Goal: Information Seeking & Learning: Learn about a topic

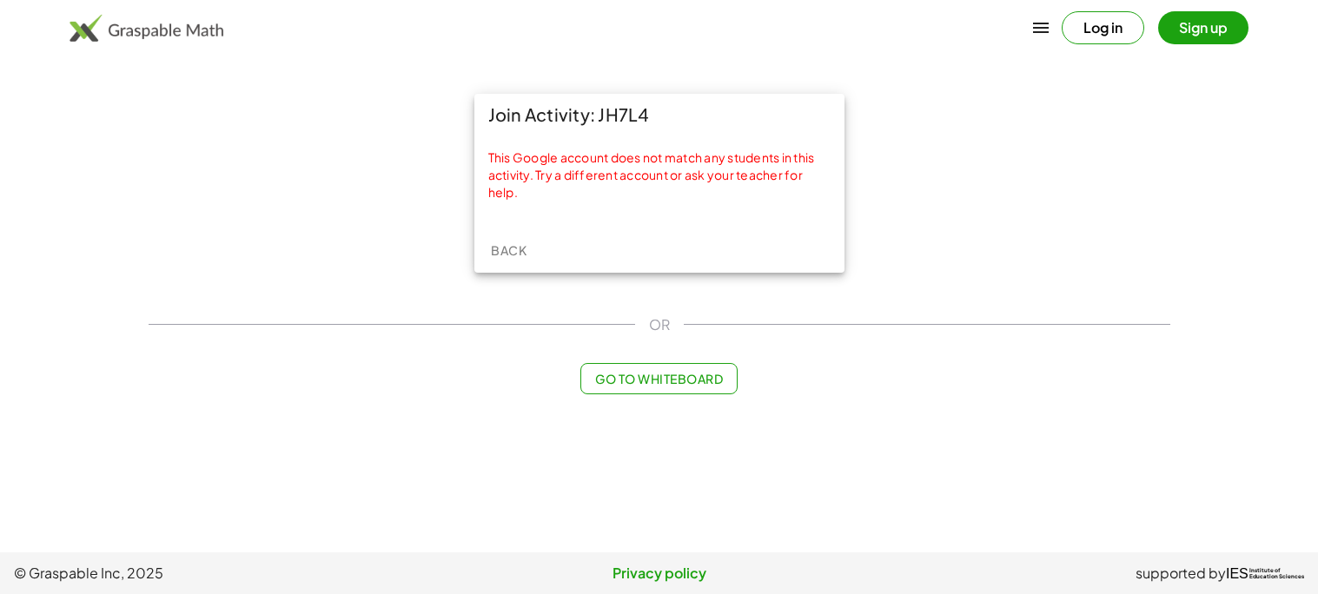
click at [509, 236] on button "Back" at bounding box center [509, 249] width 56 height 31
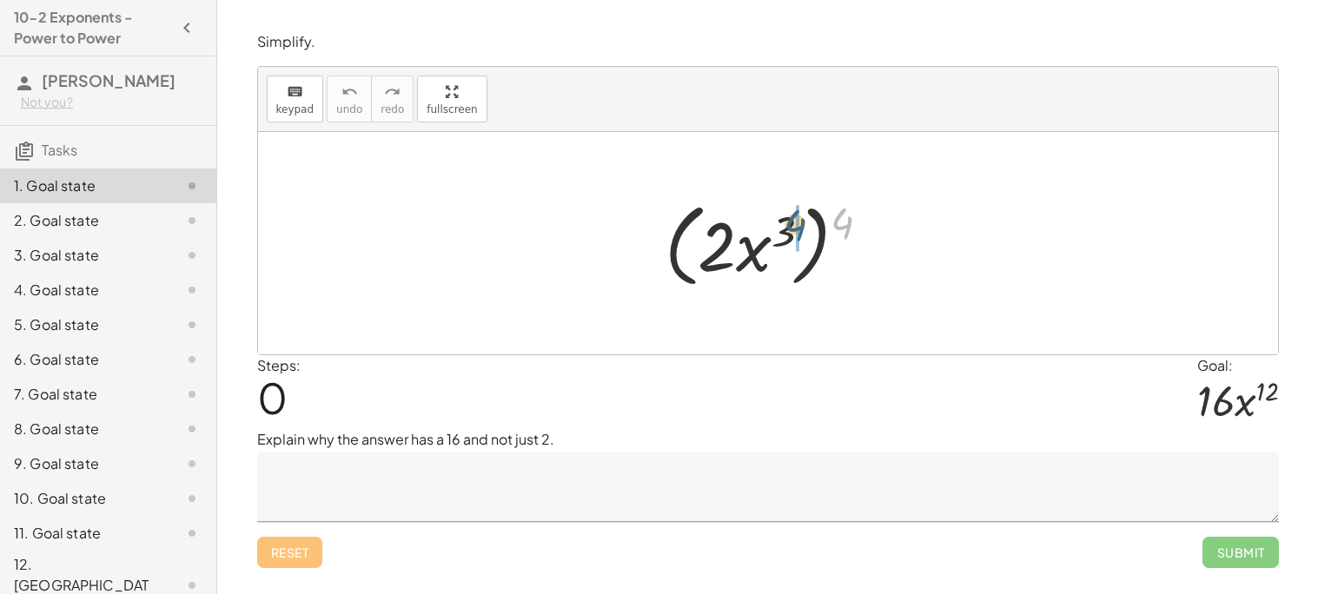
drag, startPoint x: 849, startPoint y: 229, endPoint x: 787, endPoint y: 237, distance: 62.2
click at [787, 237] on div at bounding box center [774, 244] width 237 height 100
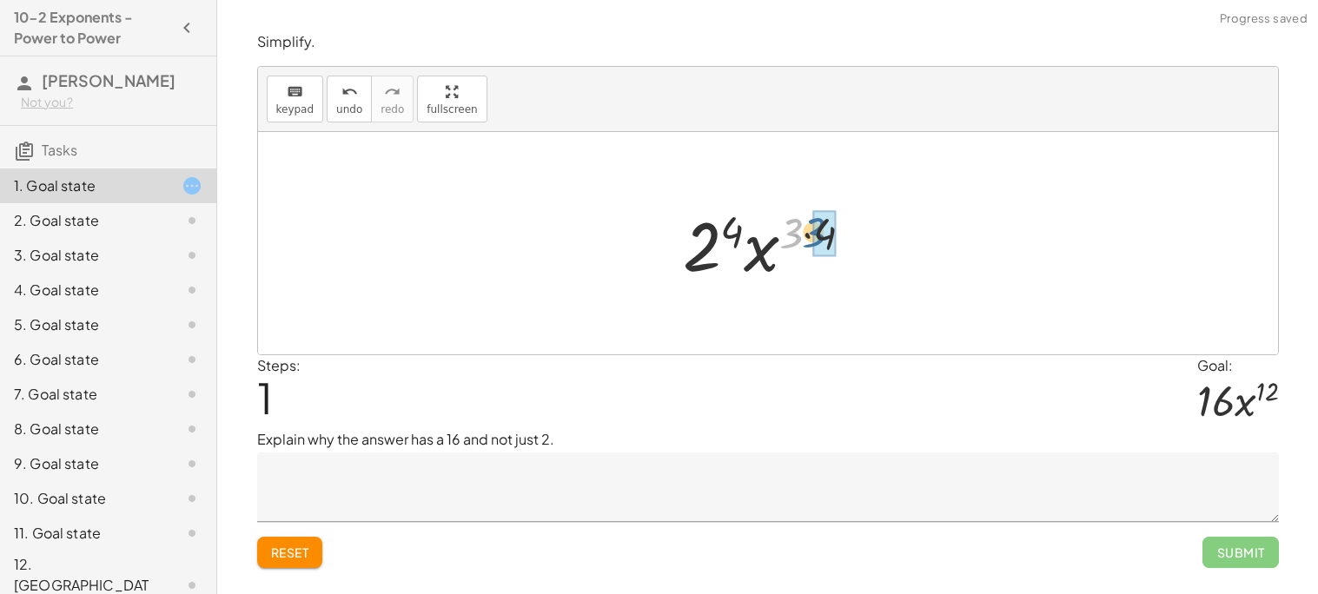
drag, startPoint x: 788, startPoint y: 237, endPoint x: 815, endPoint y: 236, distance: 26.9
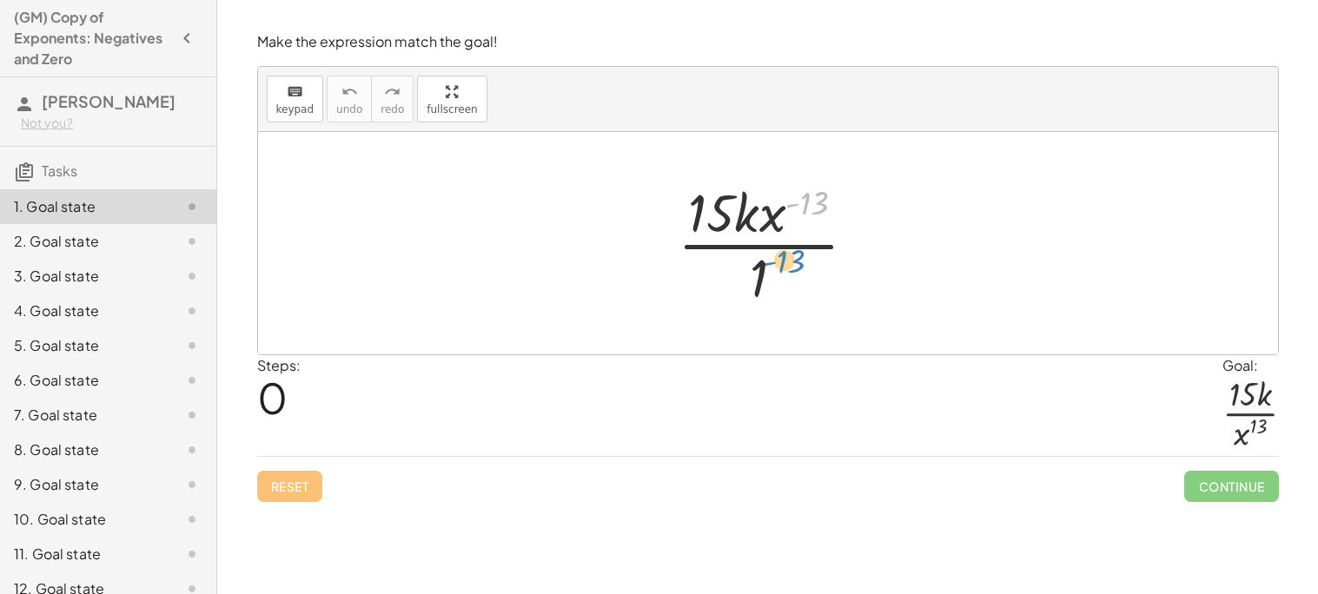
drag, startPoint x: 799, startPoint y: 185, endPoint x: 769, endPoint y: 250, distance: 71.9
click at [769, 250] on div at bounding box center [774, 243] width 211 height 134
drag, startPoint x: 811, startPoint y: 217, endPoint x: 760, endPoint y: 298, distance: 95.7
click at [760, 298] on div at bounding box center [774, 243] width 211 height 134
drag, startPoint x: 768, startPoint y: 221, endPoint x: 750, endPoint y: 301, distance: 80.9
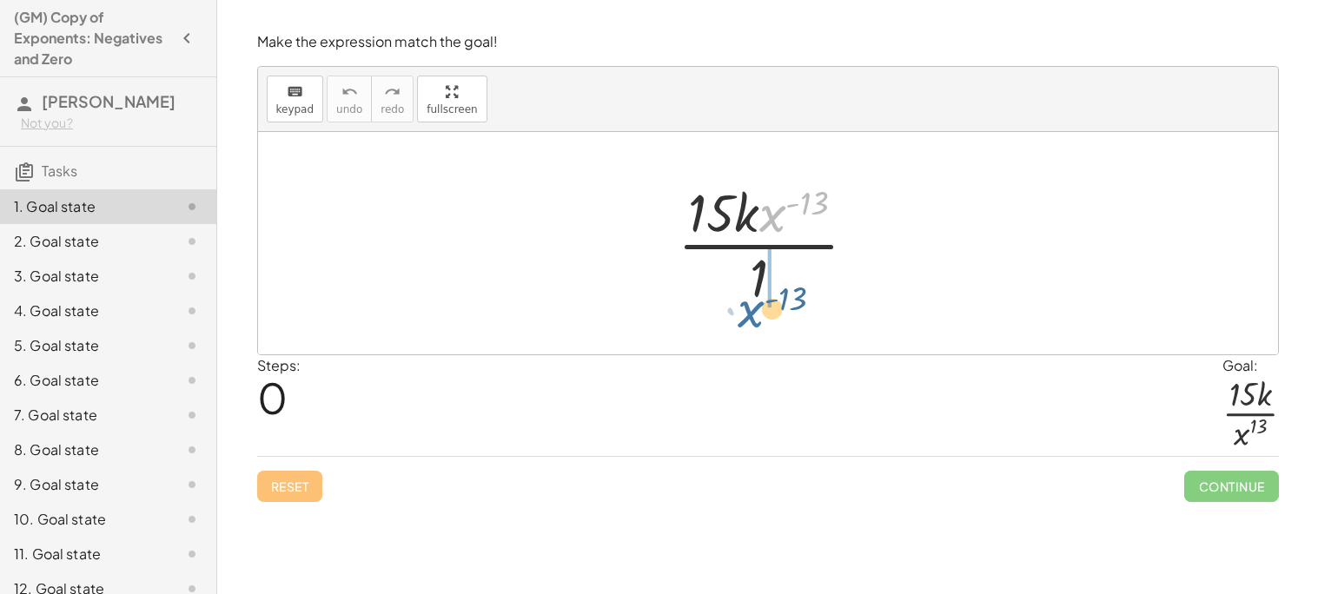
click at [750, 301] on div at bounding box center [774, 243] width 211 height 134
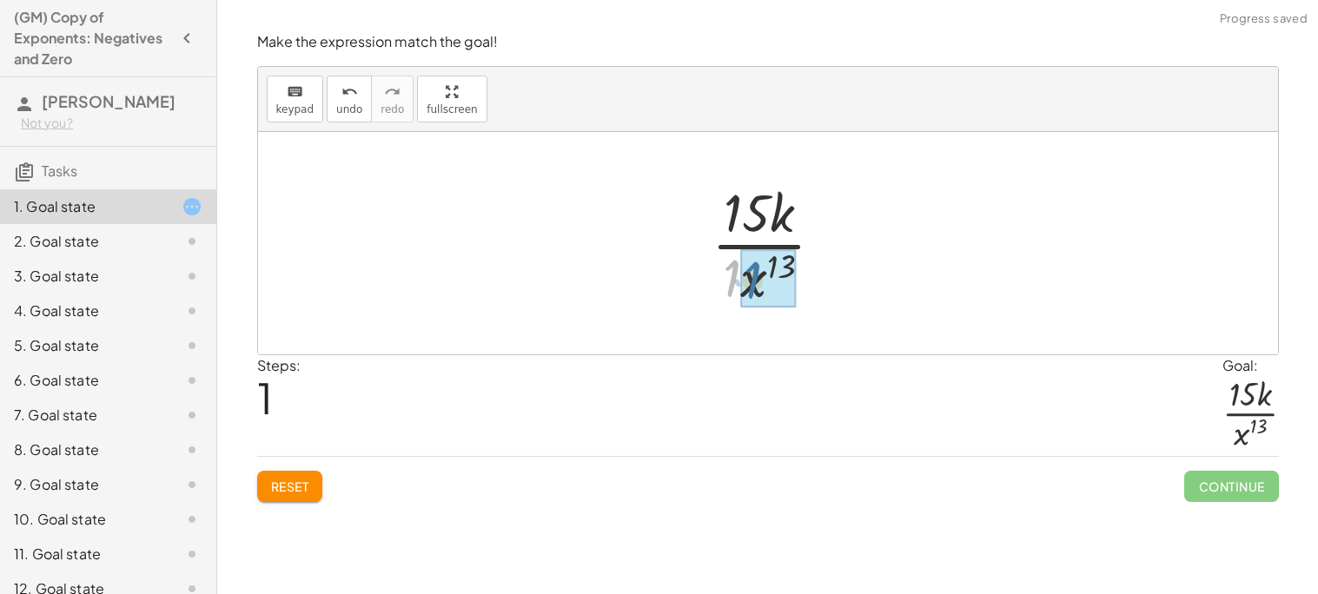
drag, startPoint x: 730, startPoint y: 285, endPoint x: 753, endPoint y: 287, distance: 22.6
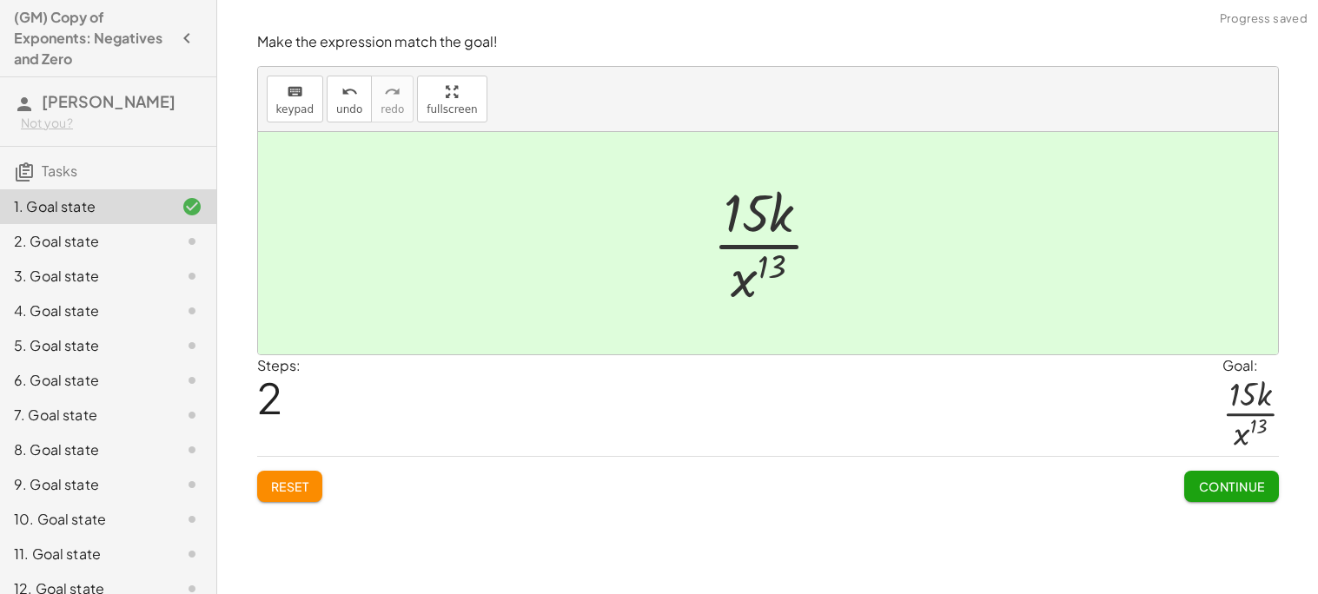
click at [1219, 485] on span "Continue" at bounding box center [1231, 487] width 66 height 16
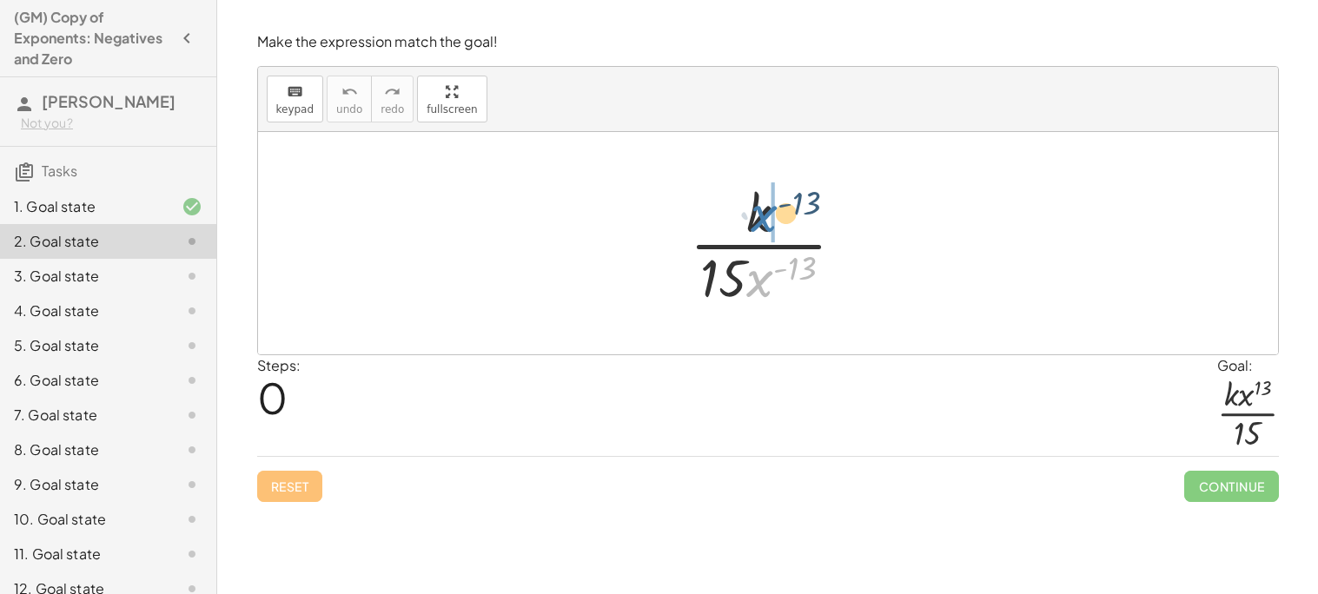
drag, startPoint x: 761, startPoint y: 284, endPoint x: 768, endPoint y: 210, distance: 74.1
click at [768, 210] on div at bounding box center [774, 243] width 186 height 134
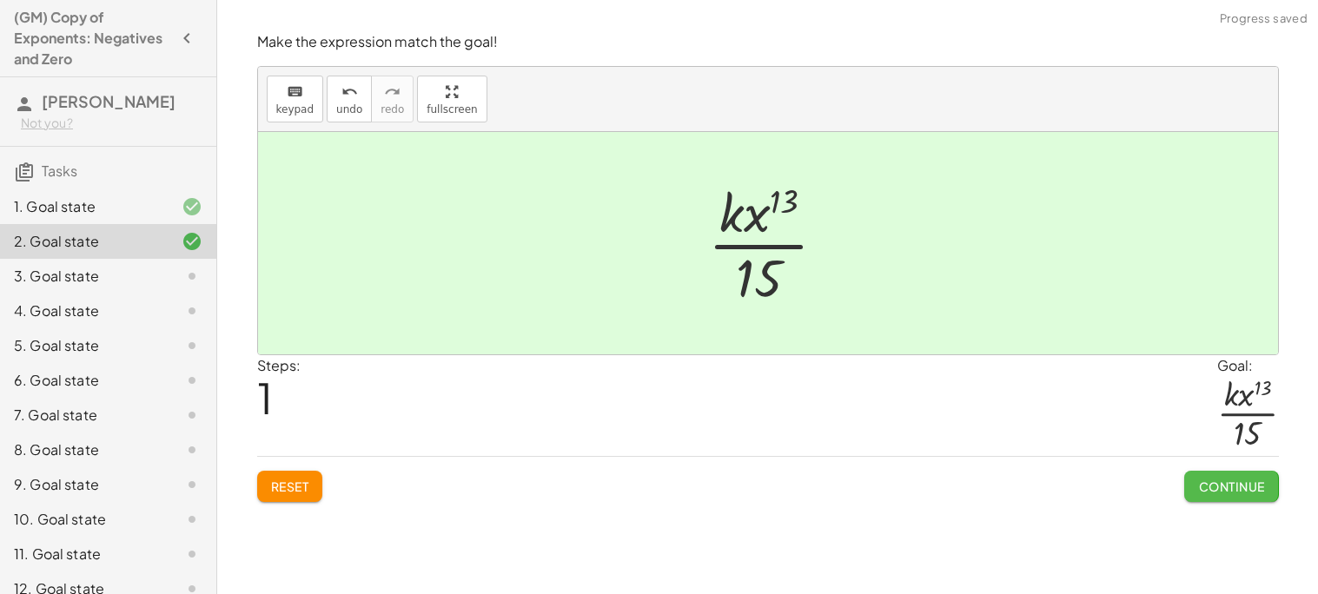
click at [1227, 499] on button "Continue" at bounding box center [1231, 486] width 94 height 31
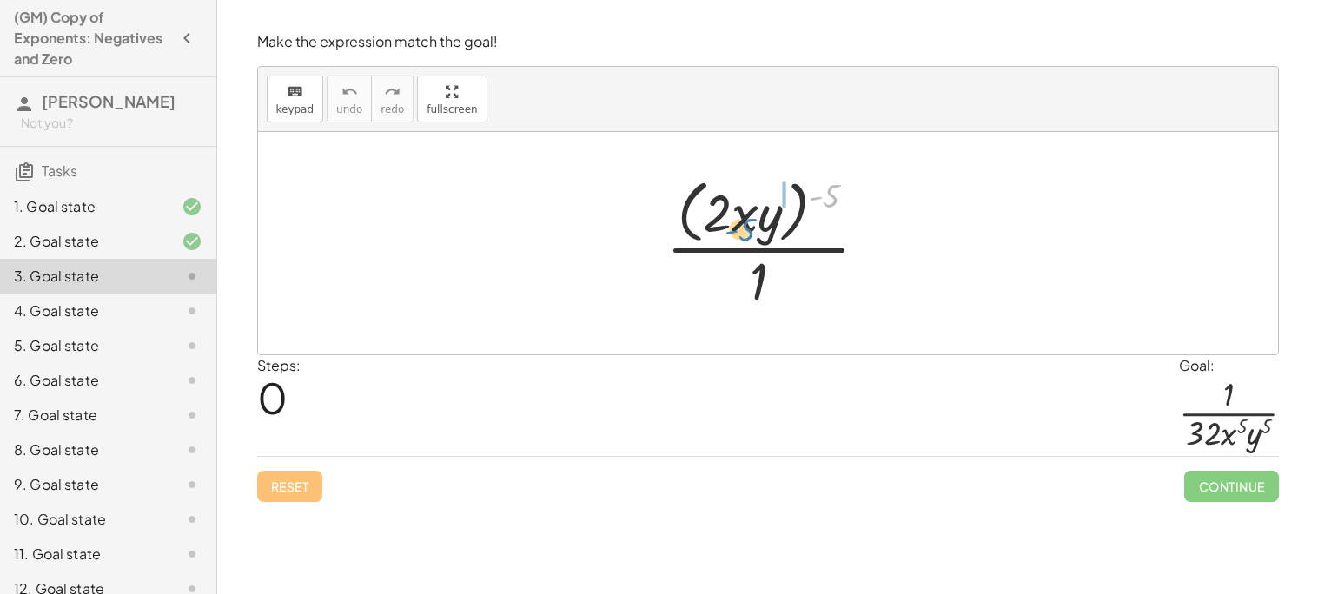
drag, startPoint x: 828, startPoint y: 188, endPoint x: 743, endPoint y: 222, distance: 90.8
click at [743, 222] on div at bounding box center [773, 243] width 233 height 142
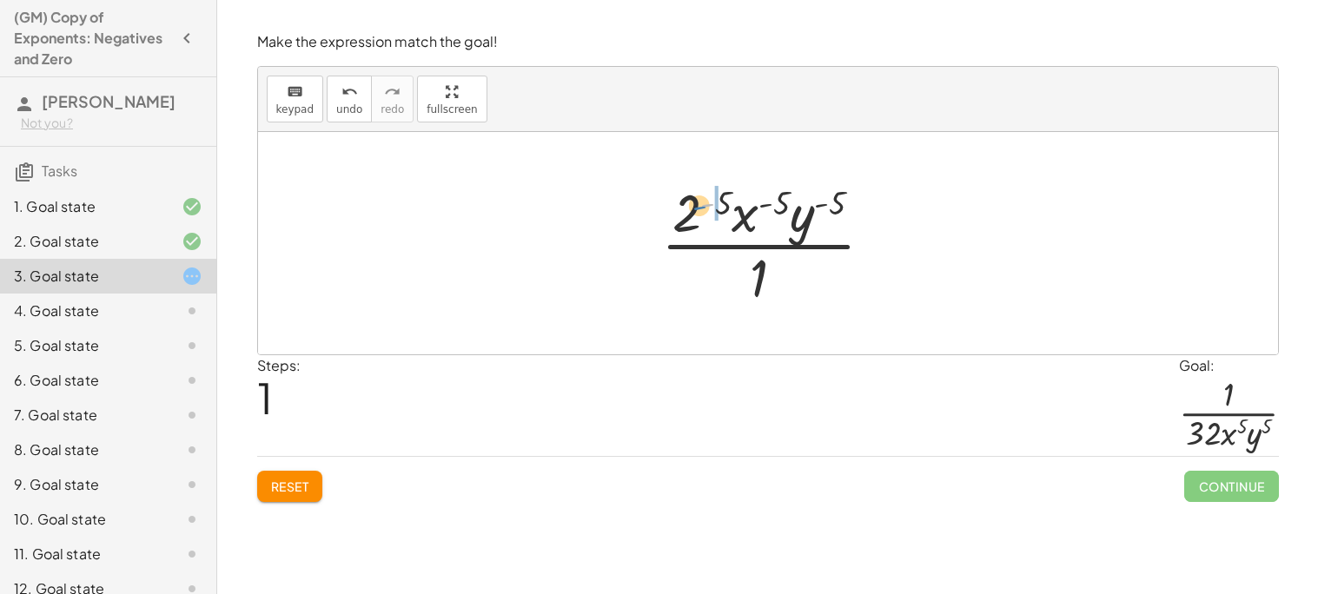
drag, startPoint x: 710, startPoint y: 195, endPoint x: 689, endPoint y: 202, distance: 22.0
click at [689, 202] on div at bounding box center [773, 243] width 243 height 134
drag, startPoint x: 734, startPoint y: 201, endPoint x: 719, endPoint y: 206, distance: 15.4
click at [719, 206] on div at bounding box center [774, 243] width 261 height 134
drag, startPoint x: 719, startPoint y: 206, endPoint x: 702, endPoint y: 215, distance: 19.4
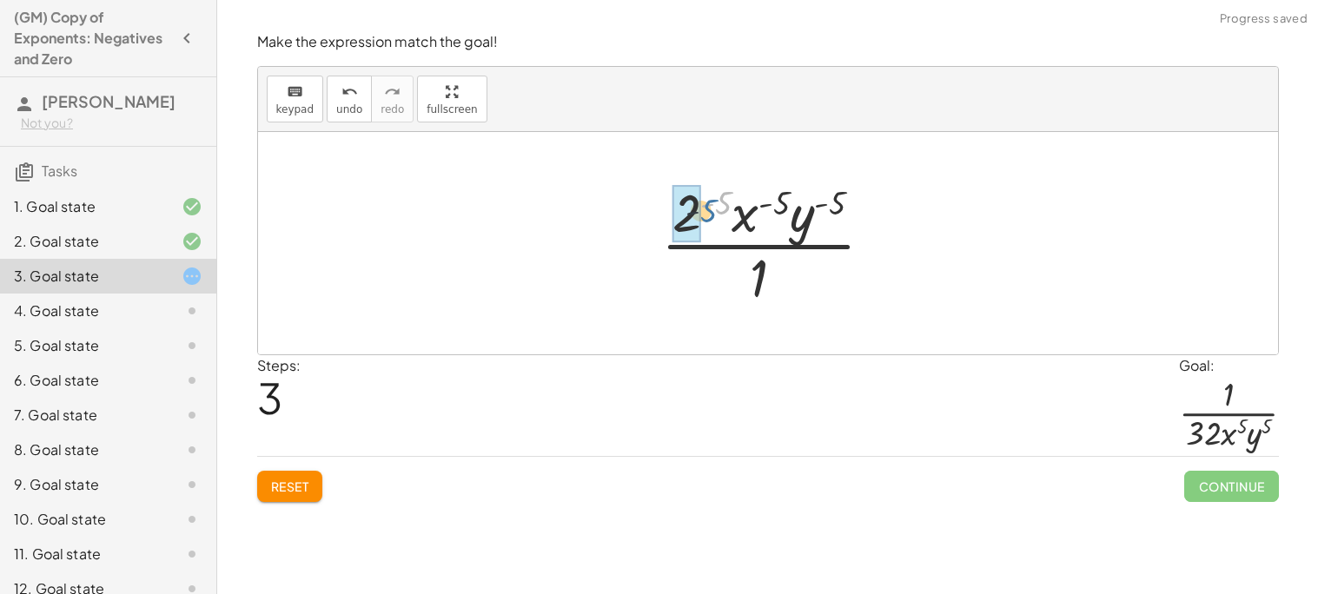
click at [702, 215] on div at bounding box center [773, 243] width 243 height 134
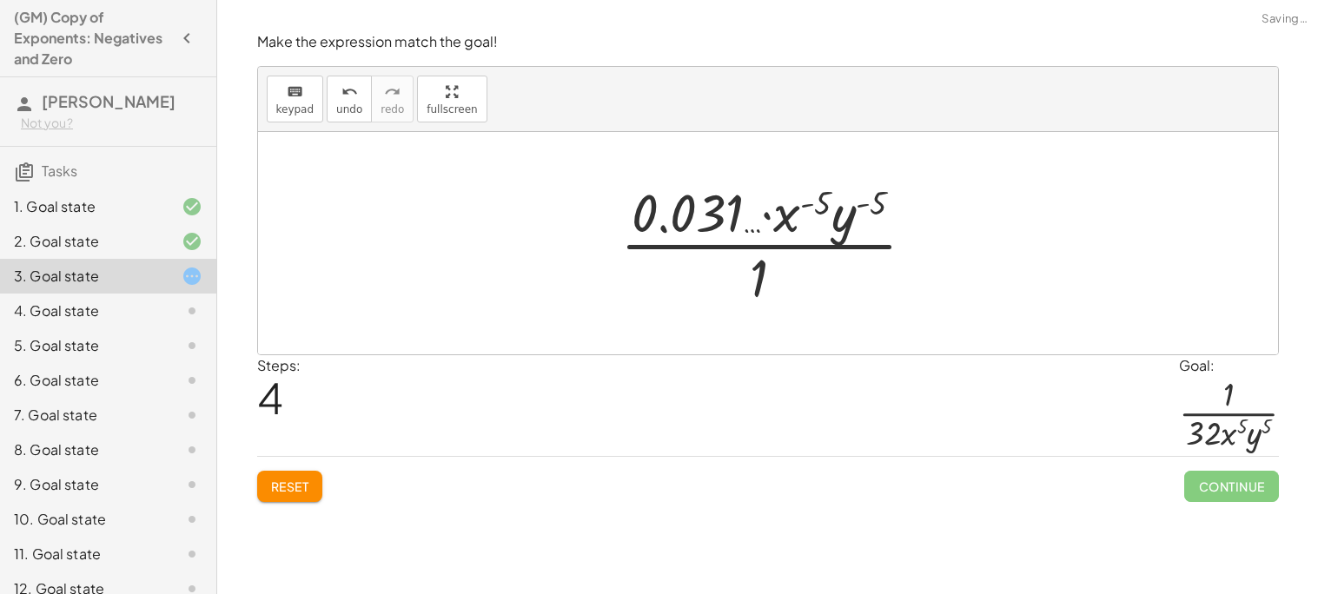
click at [707, 208] on div at bounding box center [774, 243] width 326 height 134
drag, startPoint x: 707, startPoint y: 208, endPoint x: 689, endPoint y: 254, distance: 50.3
click at [689, 254] on div at bounding box center [774, 243] width 326 height 134
drag, startPoint x: 790, startPoint y: 219, endPoint x: 696, endPoint y: 212, distance: 94.9
click at [696, 212] on div at bounding box center [774, 243] width 326 height 134
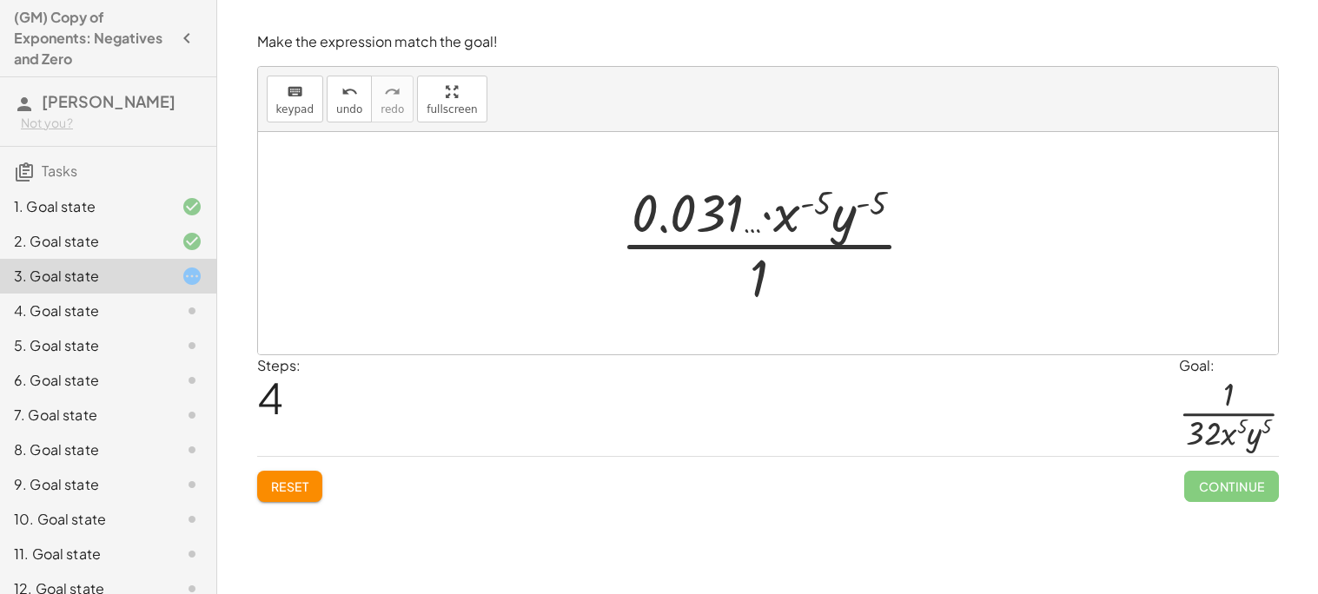
click at [810, 198] on div at bounding box center [774, 243] width 326 height 134
click at [273, 497] on button "Reset" at bounding box center [290, 486] width 66 height 31
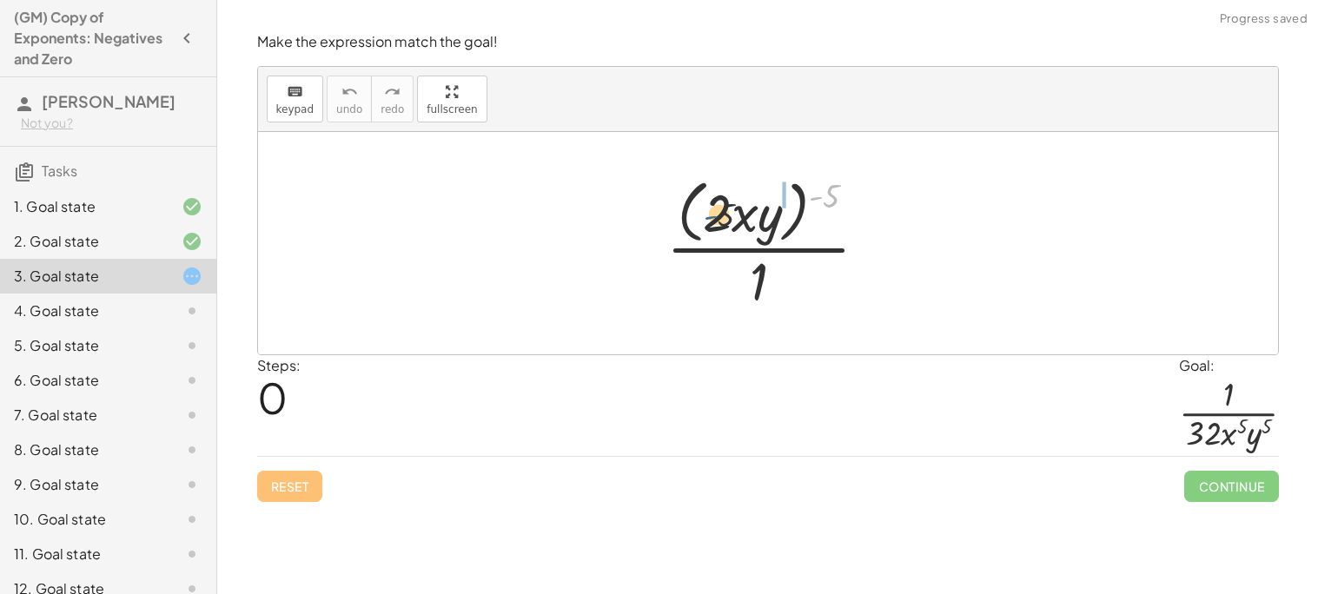
drag, startPoint x: 819, startPoint y: 201, endPoint x: 703, endPoint y: 221, distance: 118.2
click at [703, 221] on div at bounding box center [773, 243] width 233 height 142
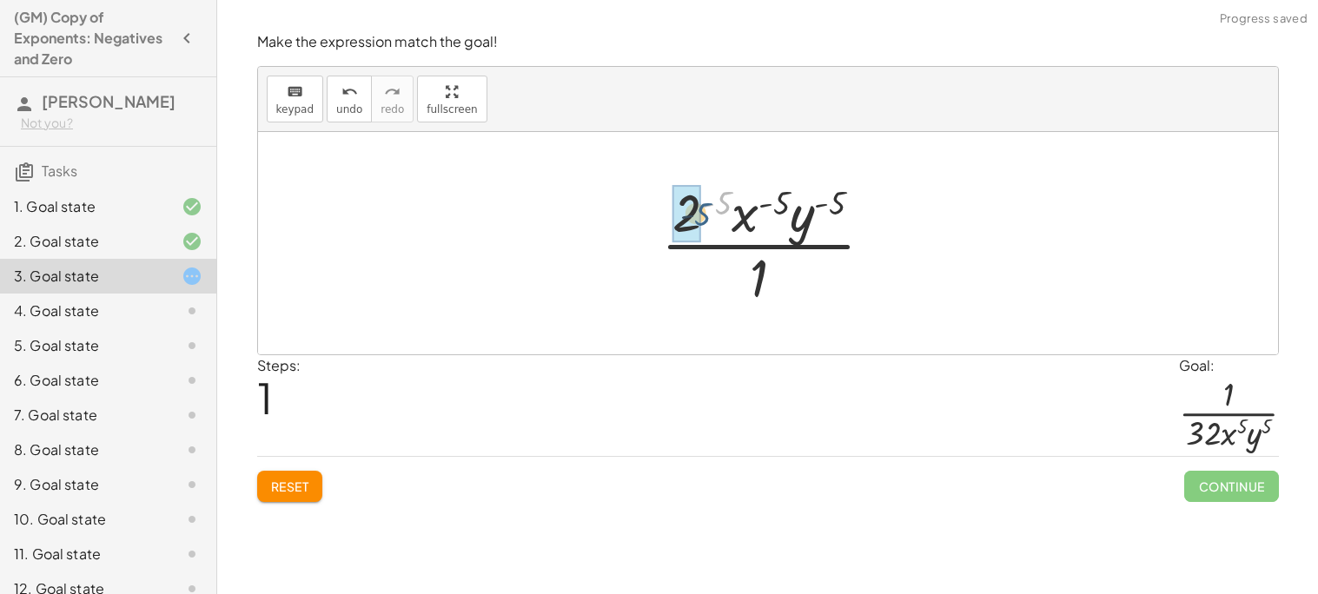
drag, startPoint x: 720, startPoint y: 211, endPoint x: 698, endPoint y: 222, distance: 24.5
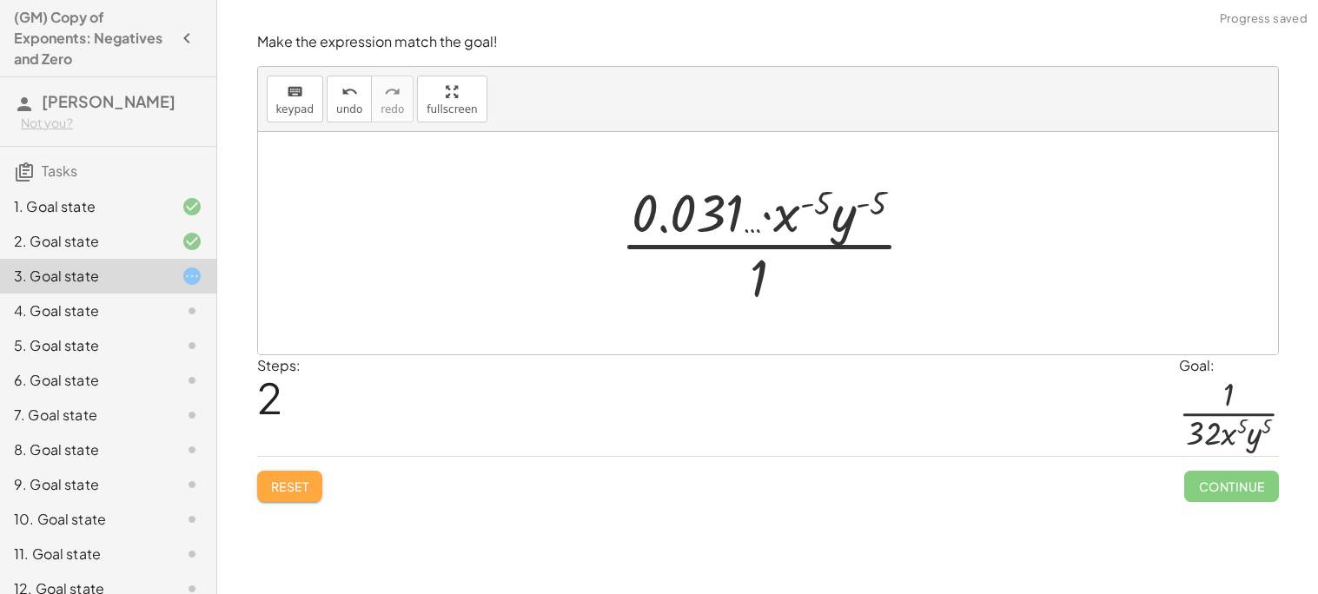
click at [287, 482] on span "Reset" at bounding box center [290, 487] width 38 height 16
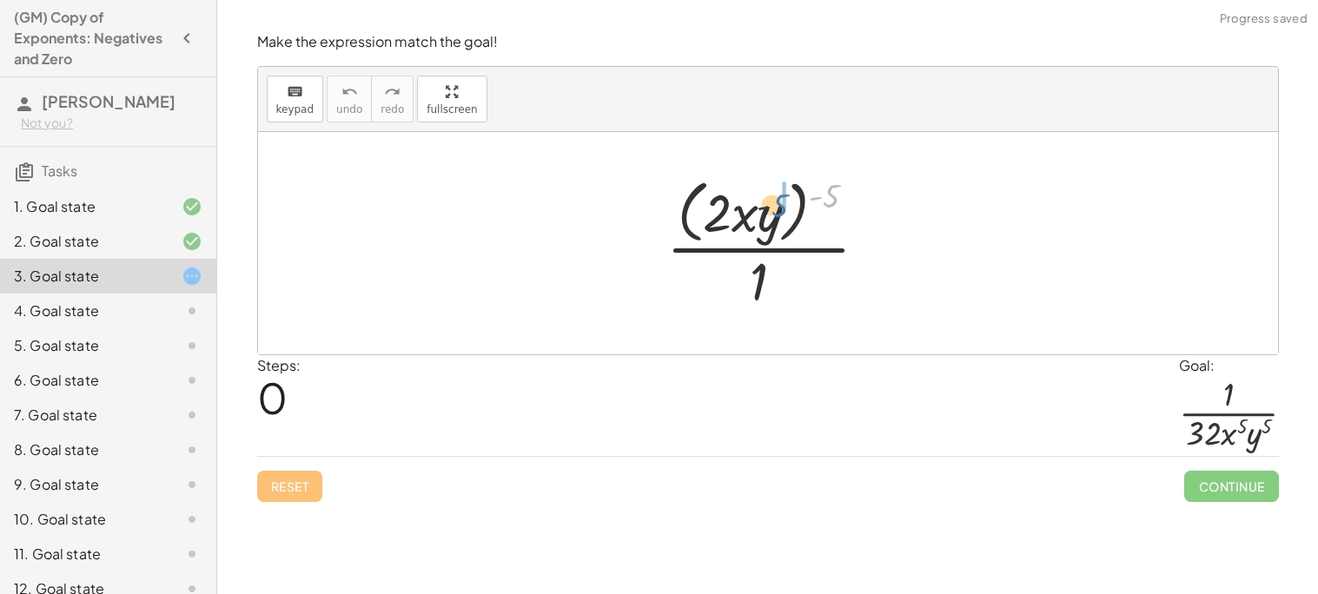
drag, startPoint x: 841, startPoint y: 196, endPoint x: 761, endPoint y: 210, distance: 81.1
click at [761, 210] on div at bounding box center [773, 243] width 233 height 142
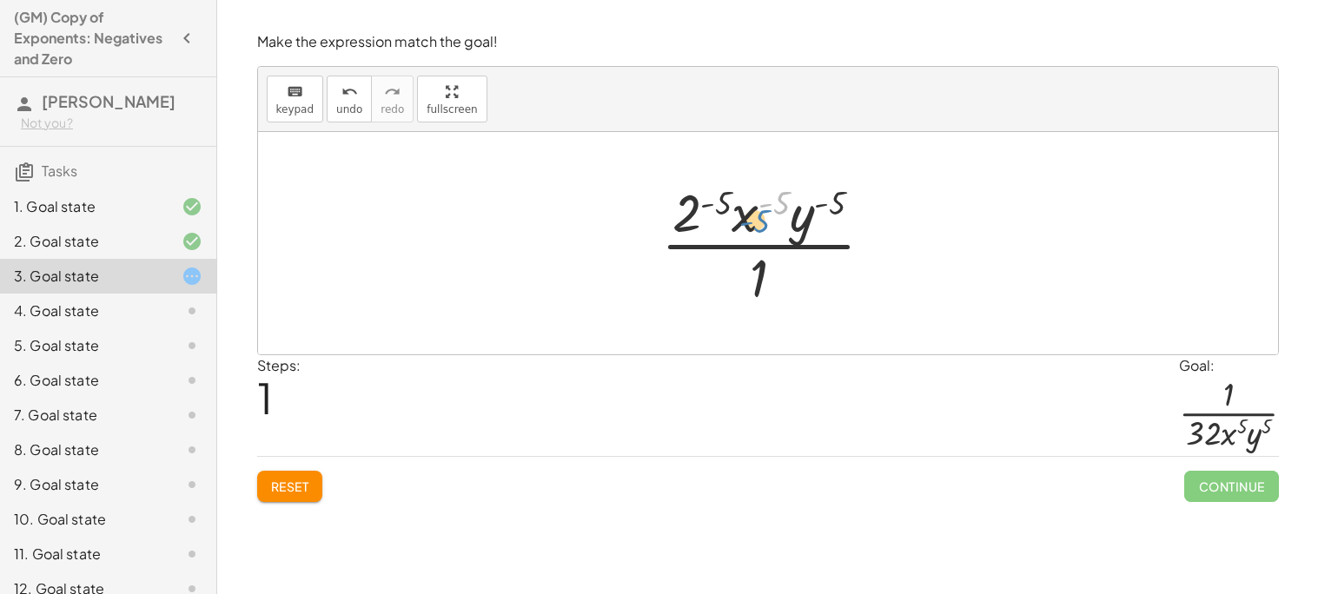
drag, startPoint x: 761, startPoint y: 221, endPoint x: 742, endPoint y: 235, distance: 24.1
click at [742, 235] on div at bounding box center [773, 243] width 243 height 134
drag, startPoint x: 738, startPoint y: 223, endPoint x: 709, endPoint y: 290, distance: 73.1
click at [709, 290] on div at bounding box center [773, 243] width 243 height 134
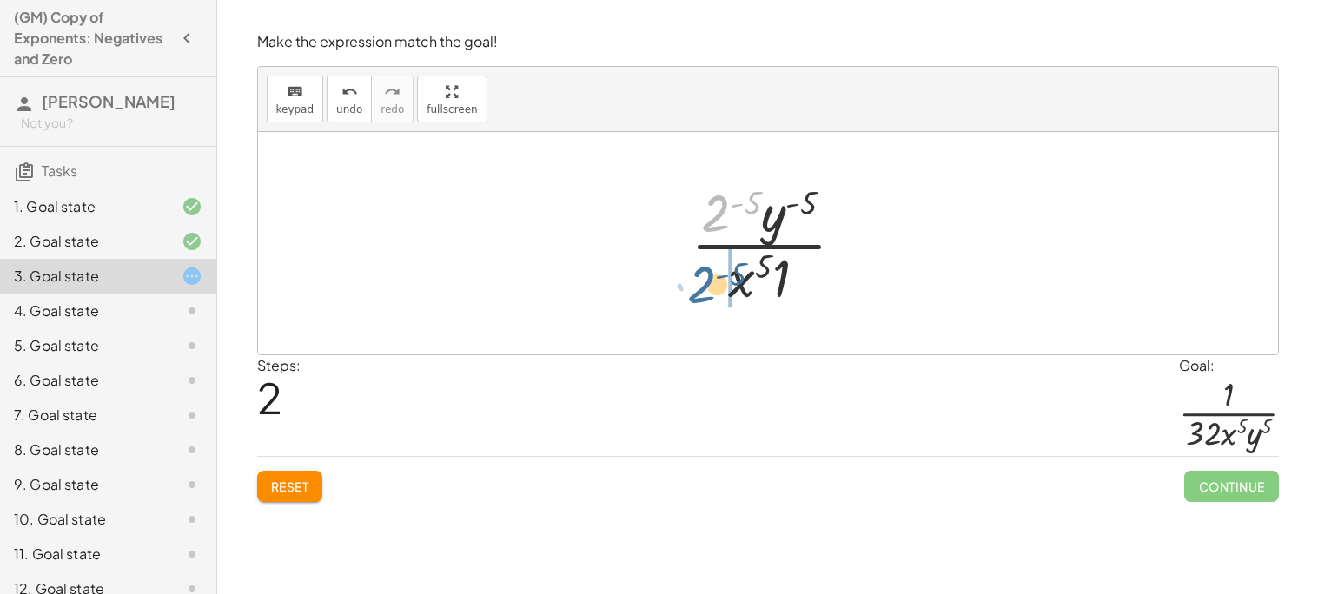
drag, startPoint x: 729, startPoint y: 216, endPoint x: 714, endPoint y: 288, distance: 73.6
click at [714, 288] on div at bounding box center [775, 243] width 186 height 134
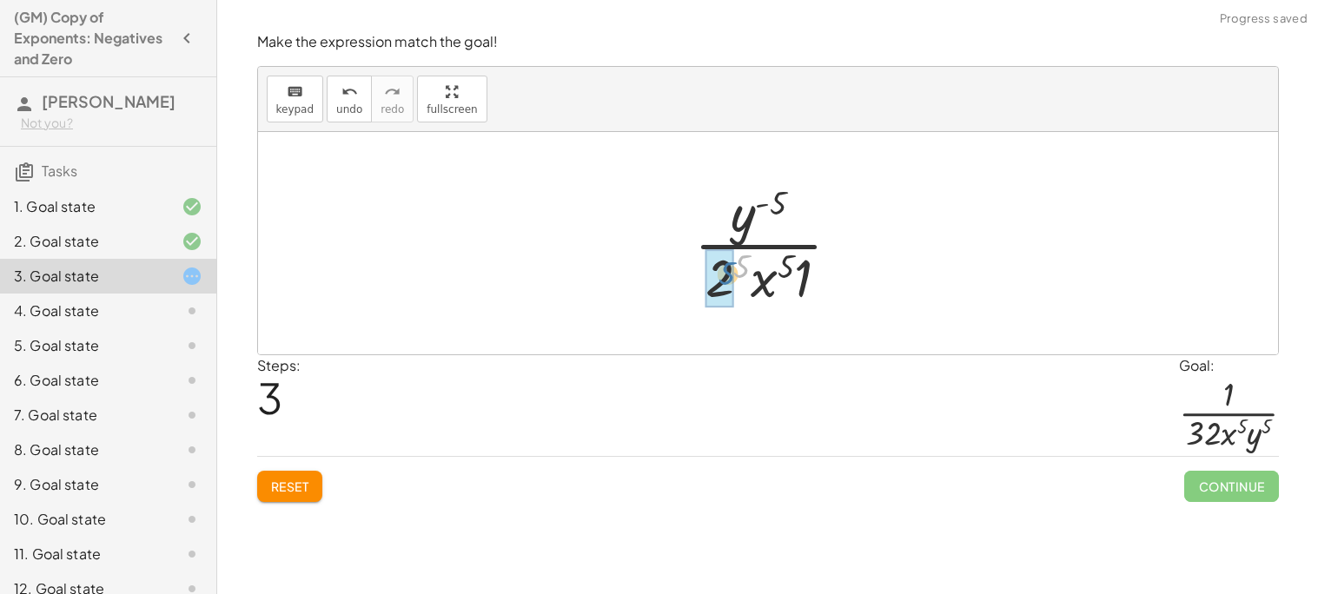
drag, startPoint x: 743, startPoint y: 274, endPoint x: 726, endPoint y: 282, distance: 18.3
drag, startPoint x: 814, startPoint y: 271, endPoint x: 697, endPoint y: 219, distance: 127.5
click at [697, 219] on div at bounding box center [774, 243] width 190 height 134
drag, startPoint x: 743, startPoint y: 222, endPoint x: 798, endPoint y: 276, distance: 76.8
click at [798, 276] on div at bounding box center [774, 243] width 172 height 134
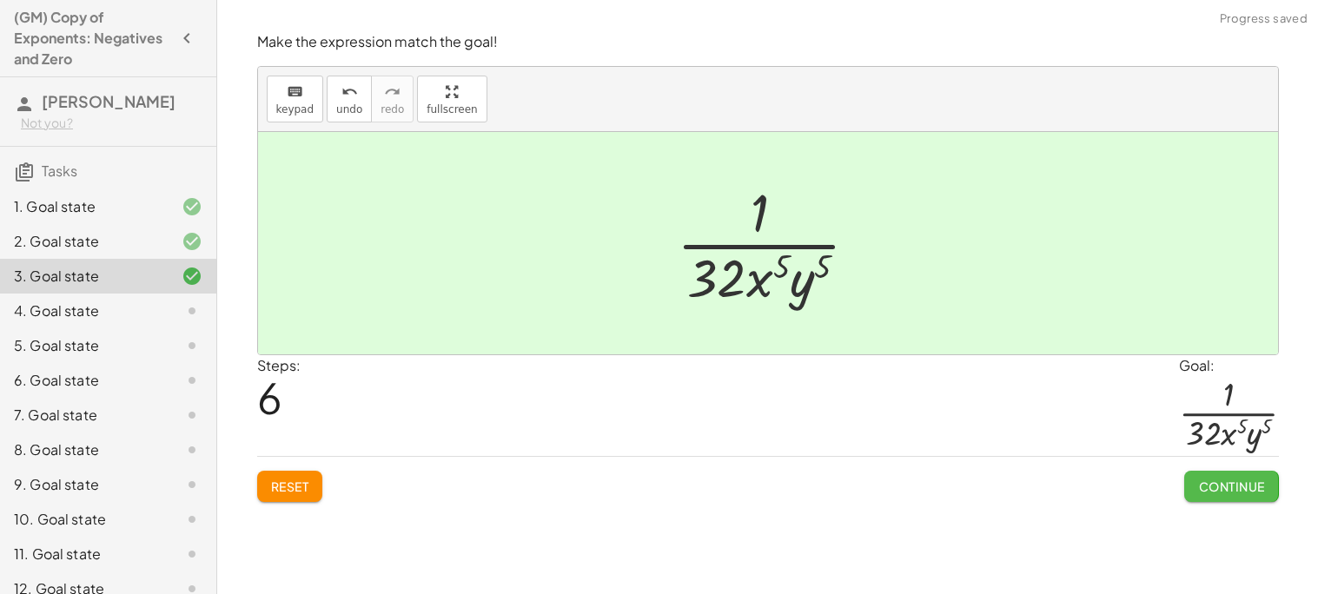
click at [1218, 494] on span "Continue" at bounding box center [1231, 487] width 66 height 16
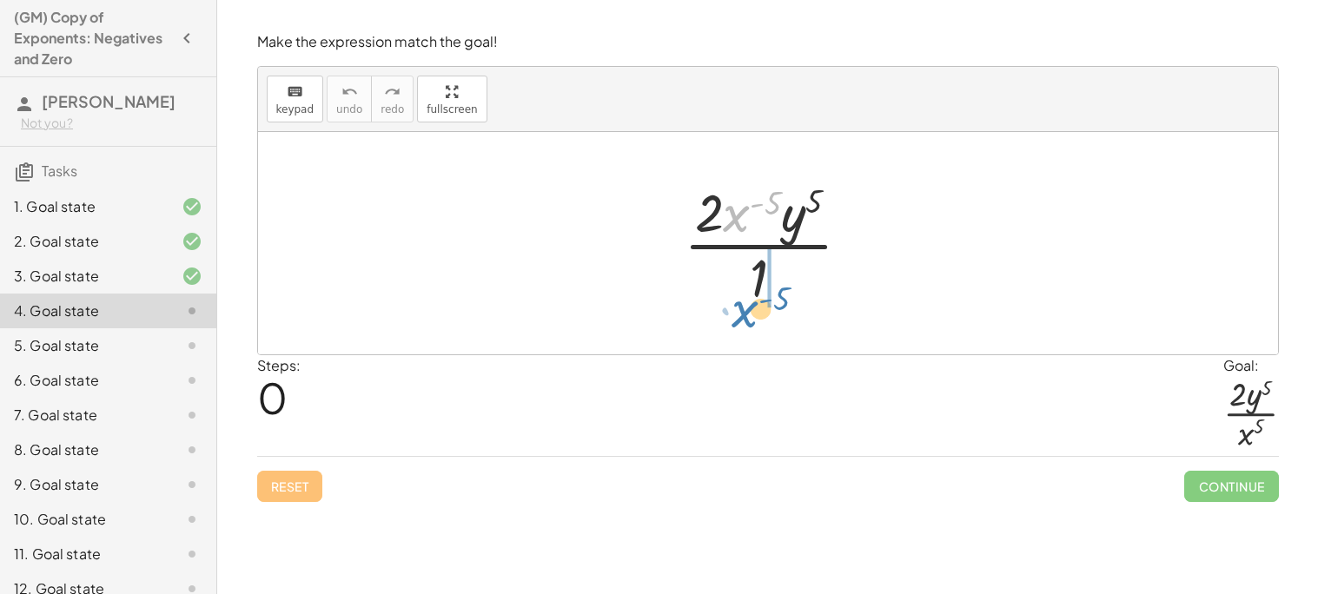
drag, startPoint x: 729, startPoint y: 218, endPoint x: 737, endPoint y: 314, distance: 95.9
click at [737, 314] on div "· x ( - 5 ) · 2 · x ( - 5 ) · y 5 · 1" at bounding box center [767, 243] width 220 height 142
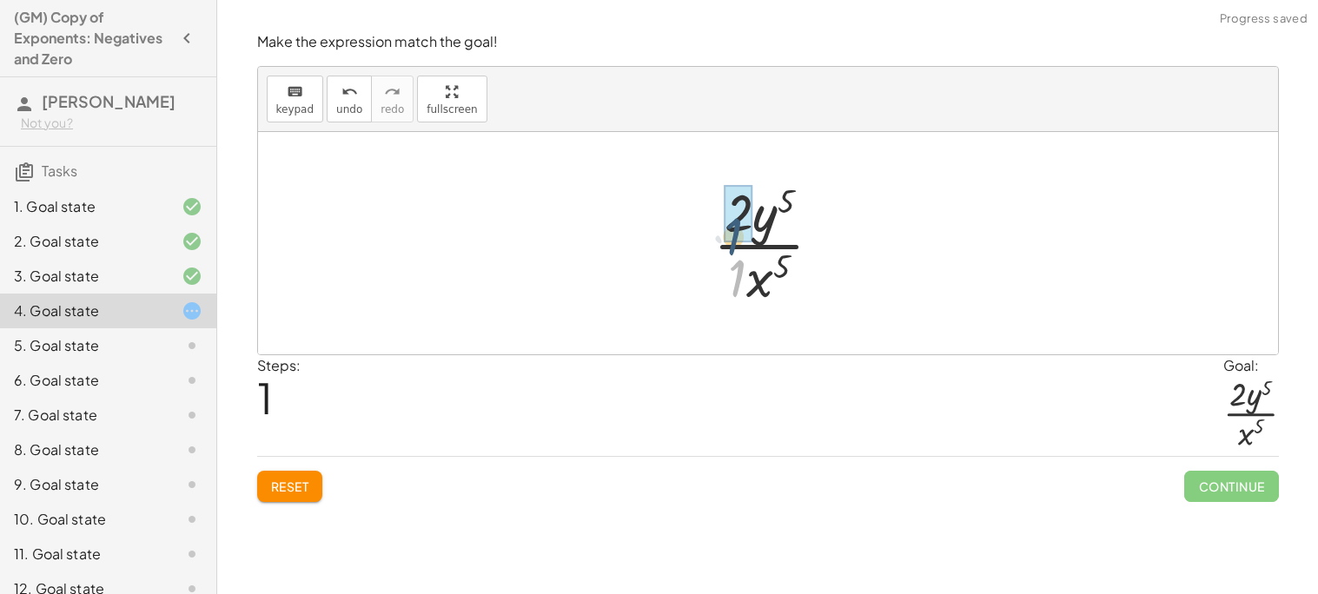
drag, startPoint x: 737, startPoint y: 278, endPoint x: 736, endPoint y: 231, distance: 46.9
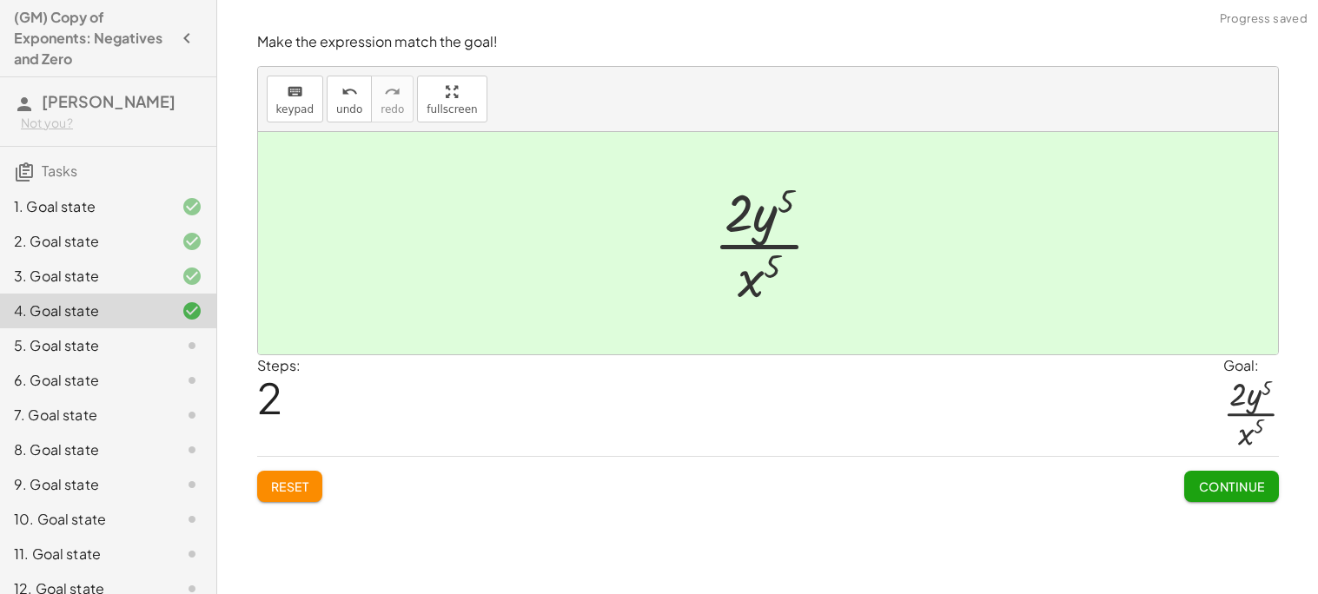
click at [1247, 484] on span "Continue" at bounding box center [1231, 487] width 66 height 16
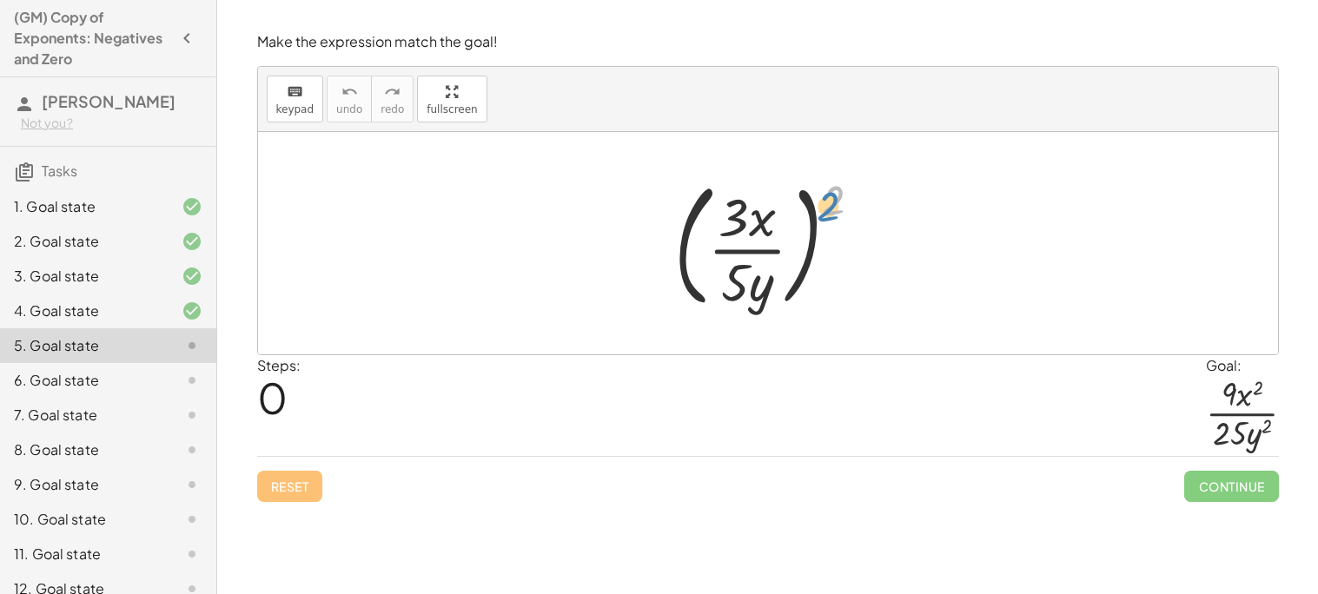
click at [835, 198] on div at bounding box center [774, 243] width 219 height 144
drag, startPoint x: 825, startPoint y: 190, endPoint x: 761, endPoint y: 224, distance: 72.6
click at [761, 224] on div at bounding box center [774, 243] width 219 height 144
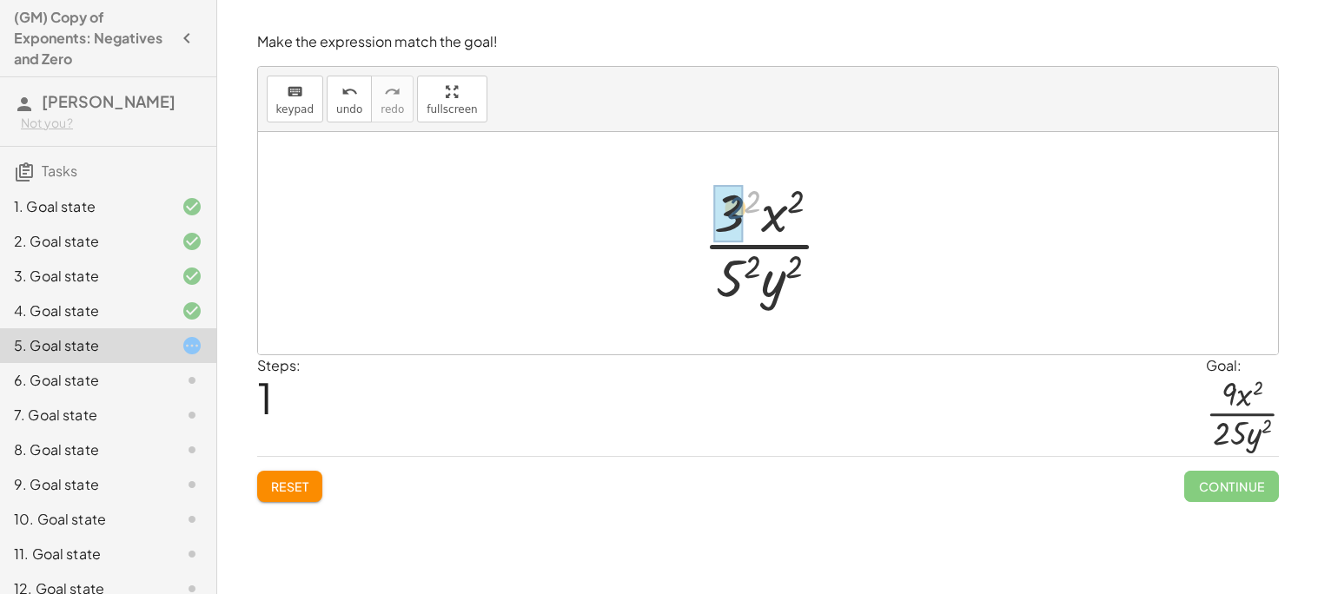
drag, startPoint x: 752, startPoint y: 205, endPoint x: 735, endPoint y: 212, distance: 18.7
click at [750, 269] on div at bounding box center [774, 243] width 157 height 134
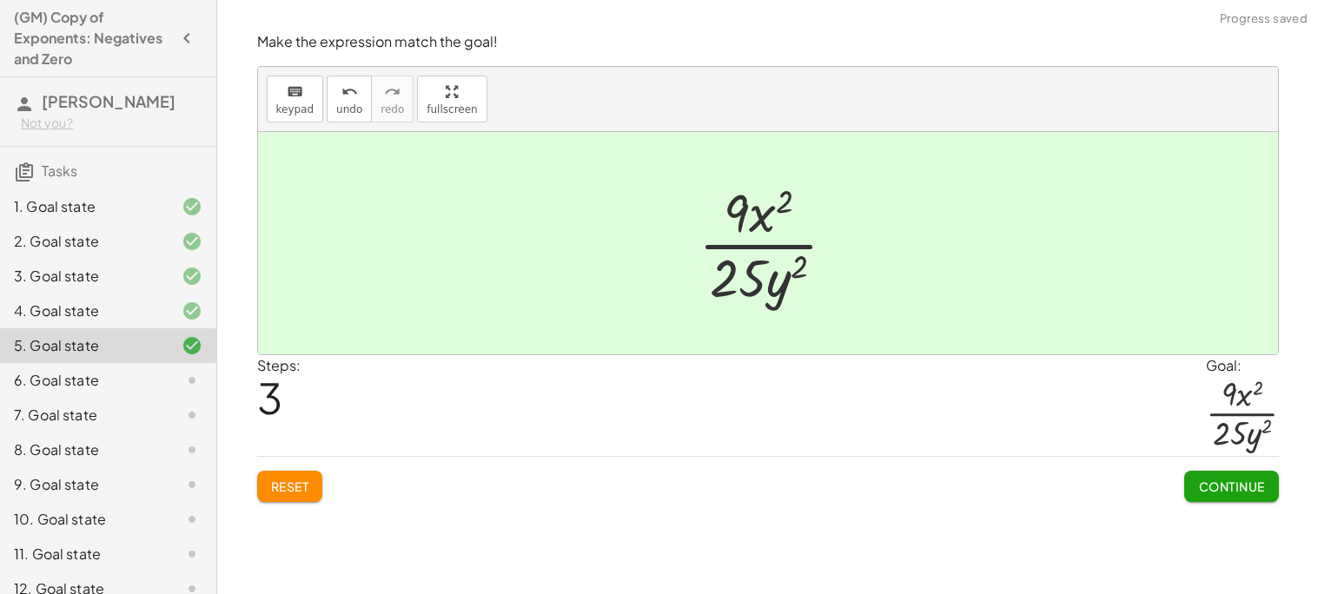
click at [1212, 472] on button "Continue" at bounding box center [1231, 486] width 94 height 31
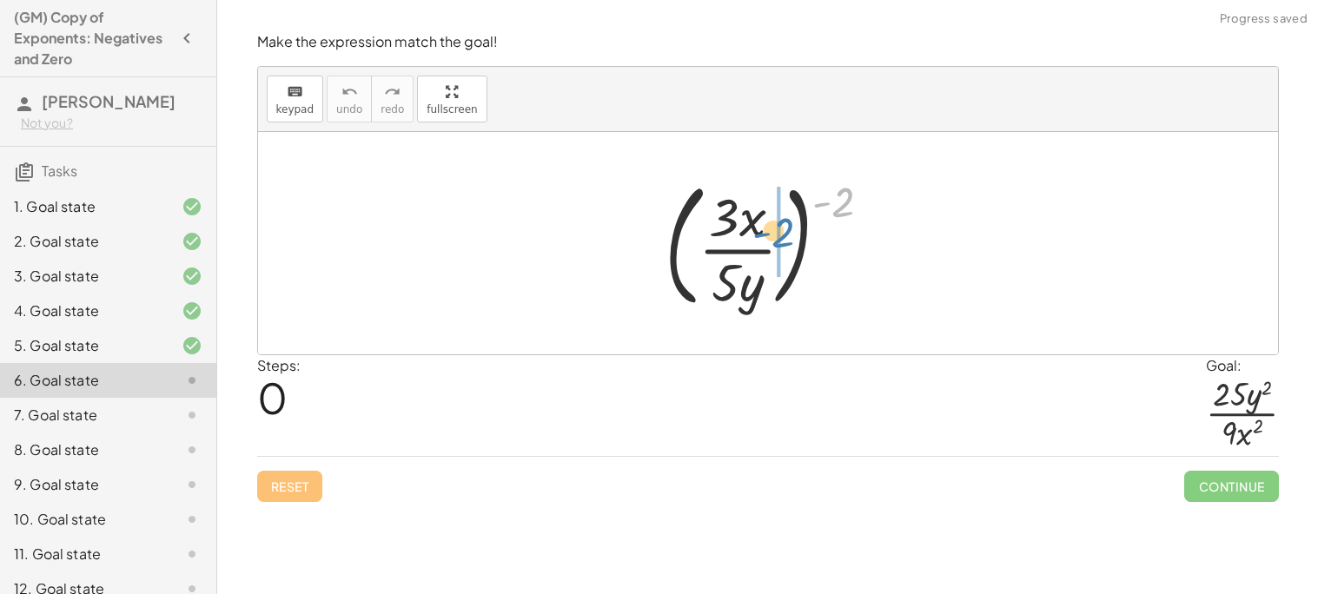
drag, startPoint x: 827, startPoint y: 200, endPoint x: 766, endPoint y: 231, distance: 68.4
click at [766, 231] on div at bounding box center [775, 243] width 238 height 144
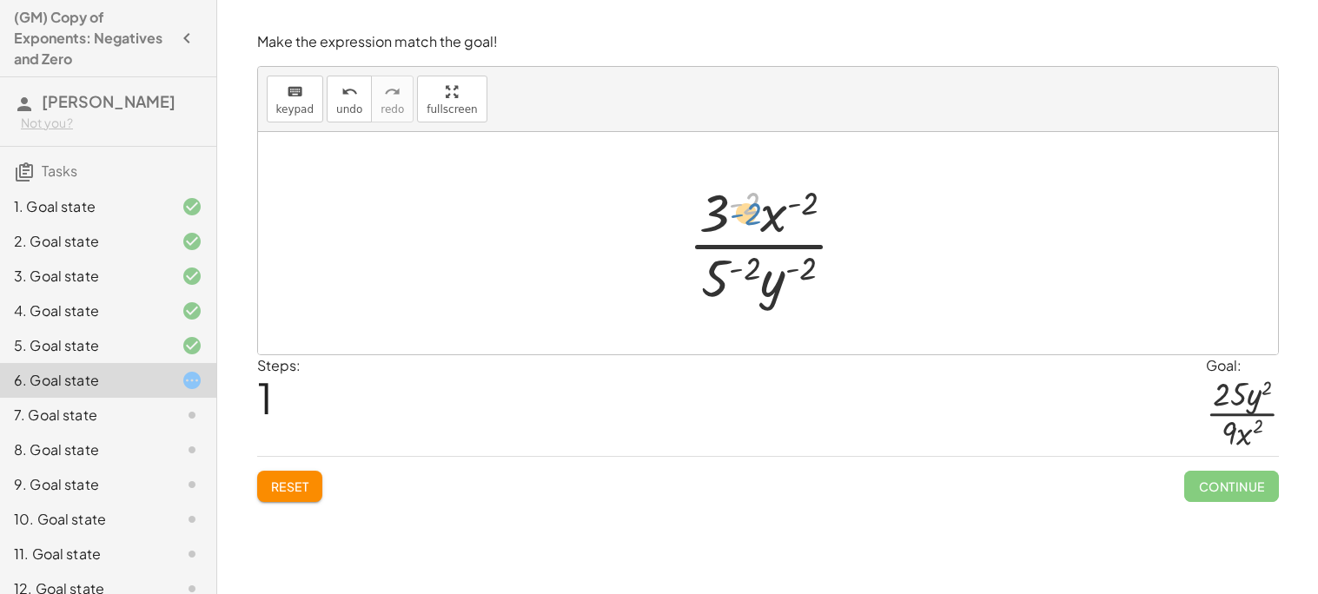
drag, startPoint x: 750, startPoint y: 205, endPoint x: 751, endPoint y: 215, distance: 10.6
click at [751, 215] on div at bounding box center [774, 243] width 190 height 134
drag, startPoint x: 723, startPoint y: 278, endPoint x: 712, endPoint y: 223, distance: 55.9
click at [712, 223] on div at bounding box center [774, 243] width 190 height 134
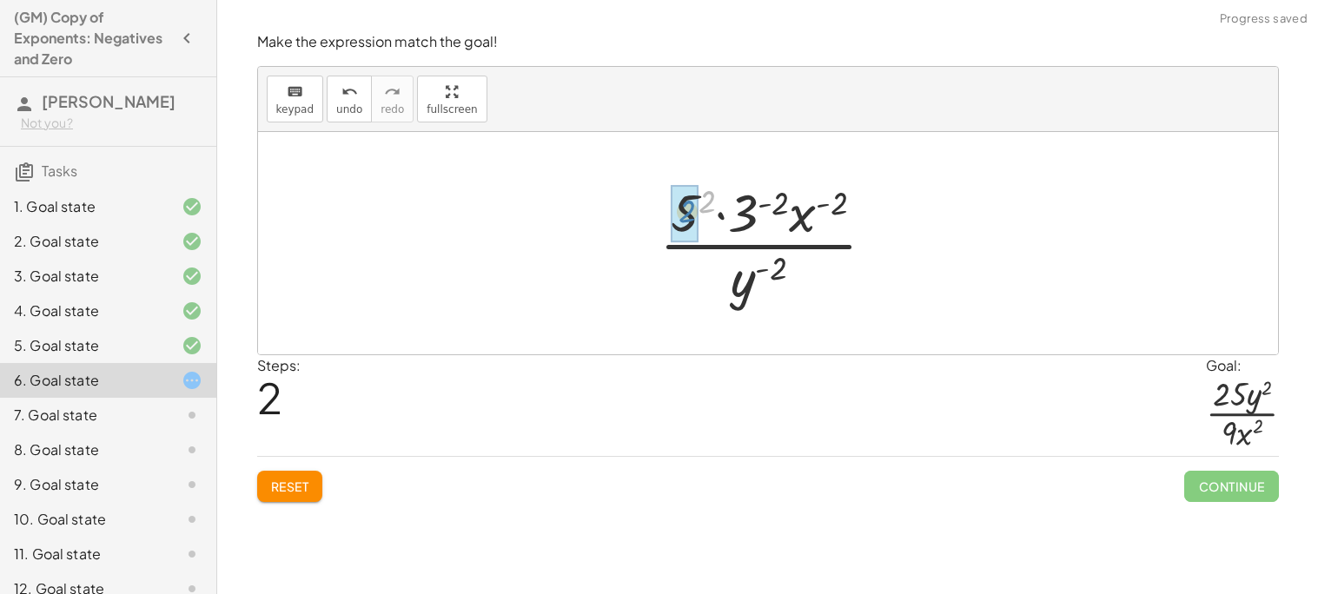
drag, startPoint x: 706, startPoint y: 201, endPoint x: 686, endPoint y: 211, distance: 22.1
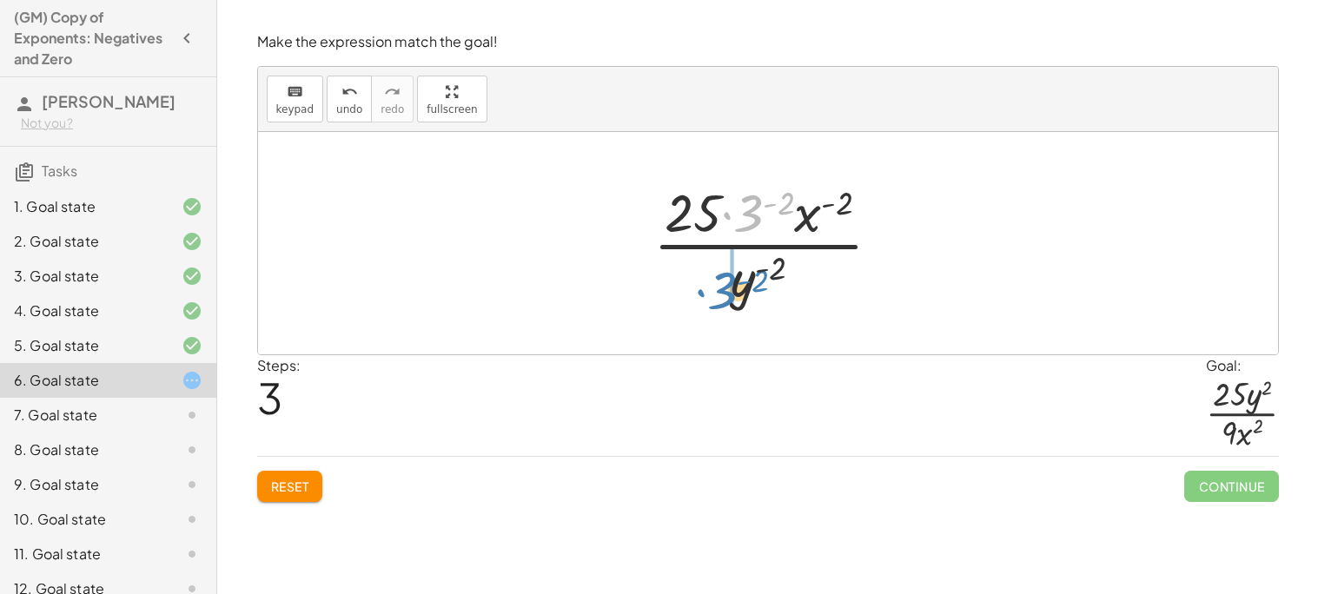
drag, startPoint x: 748, startPoint y: 220, endPoint x: 722, endPoint y: 297, distance: 81.6
click at [722, 297] on div at bounding box center [773, 243] width 259 height 134
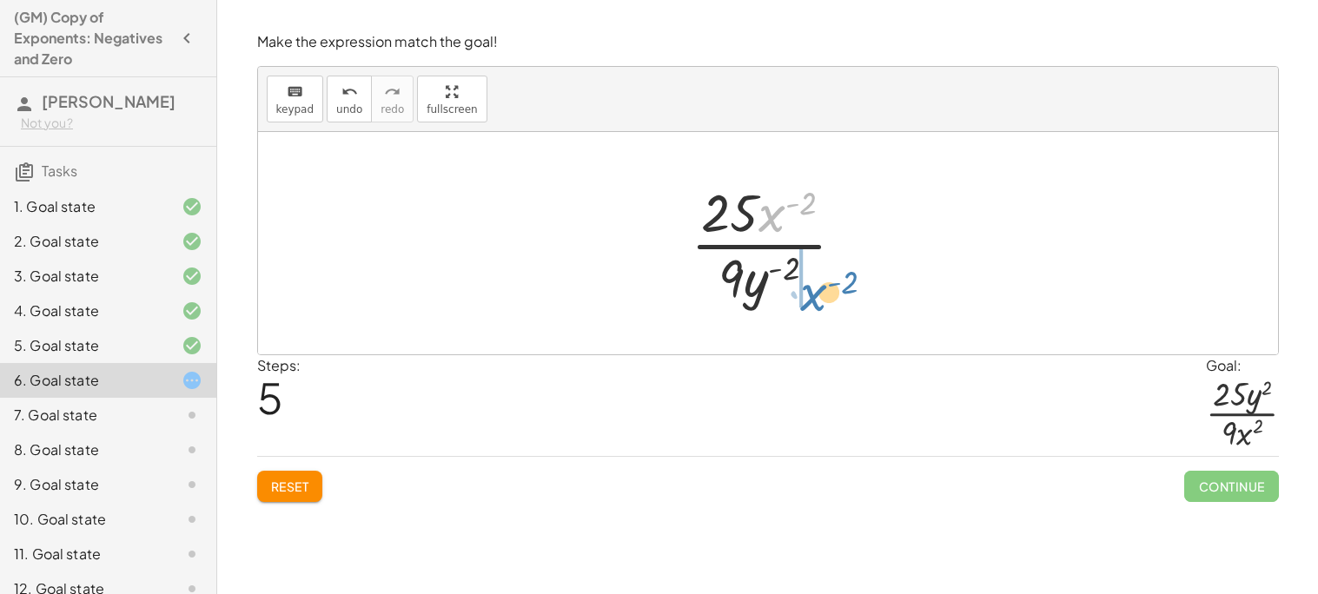
drag, startPoint x: 774, startPoint y: 218, endPoint x: 810, endPoint y: 297, distance: 87.0
click at [810, 297] on div at bounding box center [774, 243] width 185 height 134
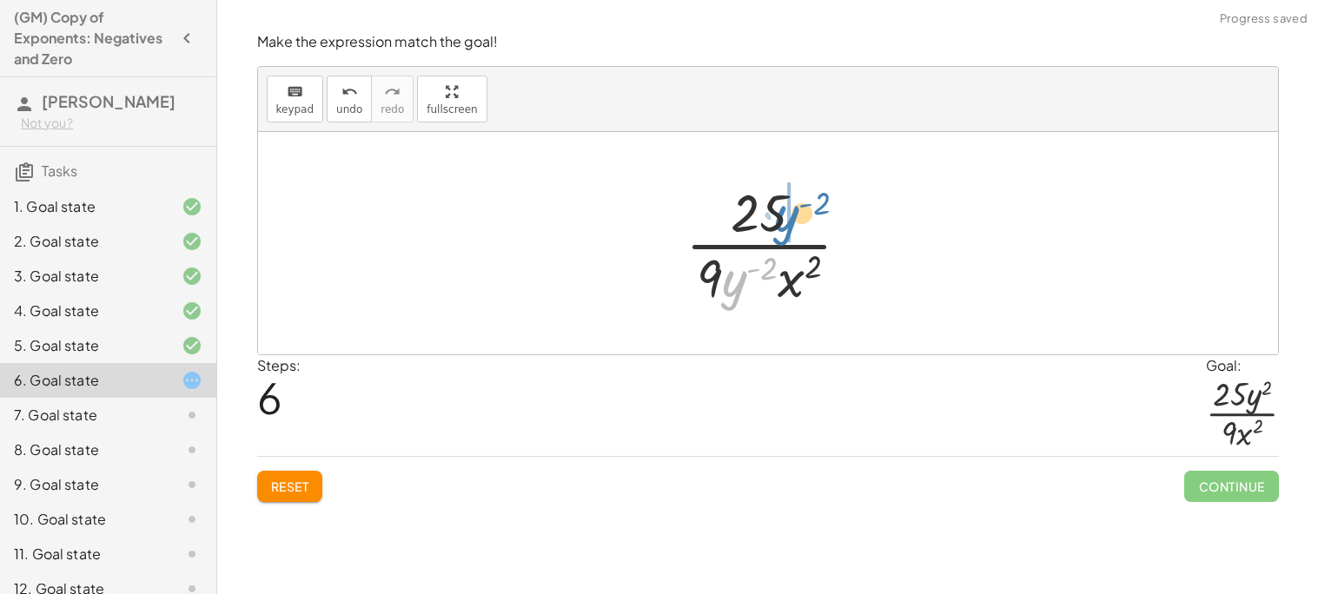
drag, startPoint x: 742, startPoint y: 283, endPoint x: 795, endPoint y: 218, distance: 84.0
click at [795, 218] on div at bounding box center [774, 243] width 195 height 134
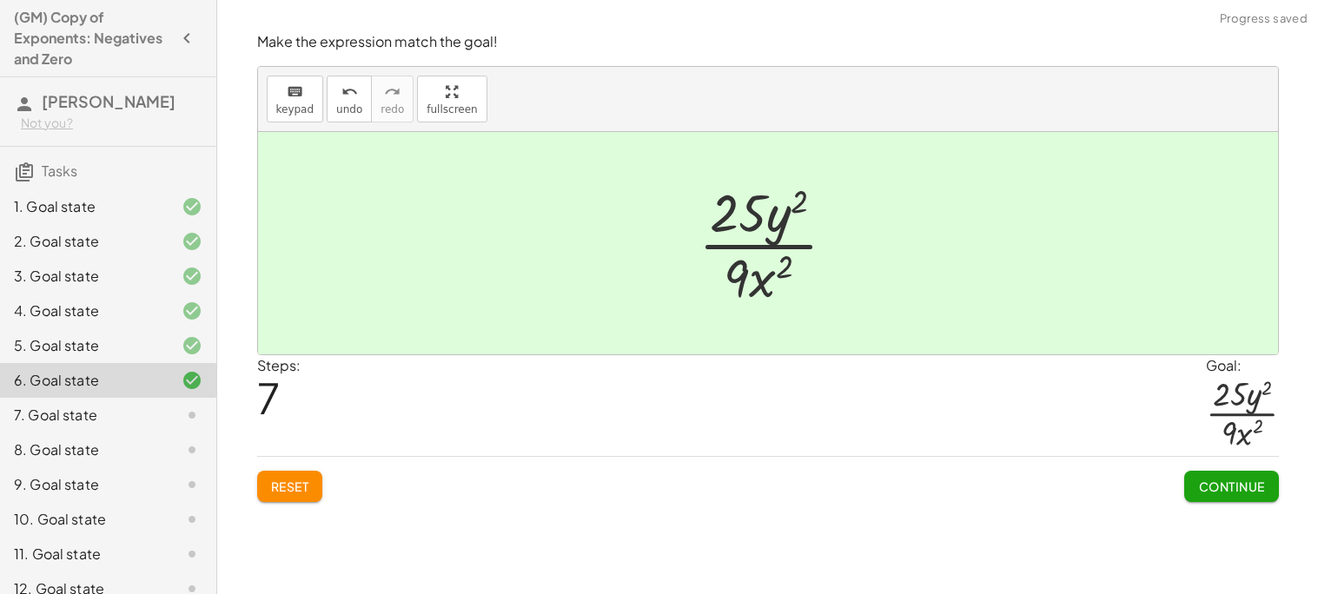
click at [1231, 477] on button "Continue" at bounding box center [1231, 486] width 94 height 31
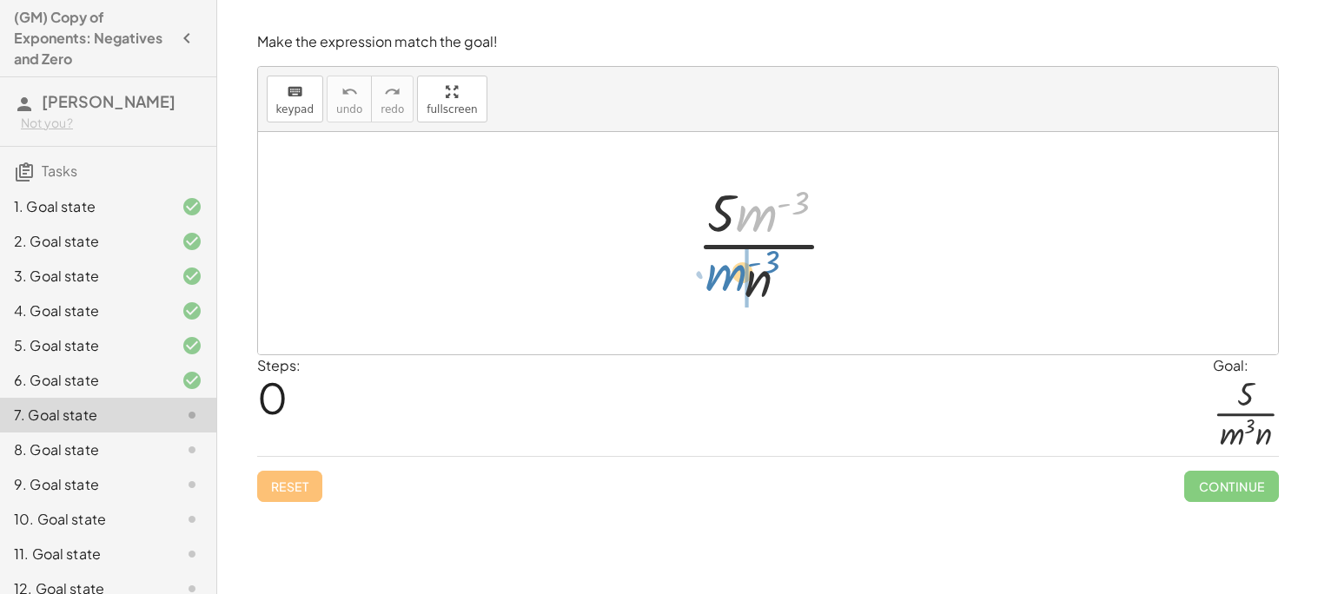
drag, startPoint x: 751, startPoint y: 218, endPoint x: 718, endPoint y: 281, distance: 71.5
click at [718, 281] on div at bounding box center [774, 243] width 172 height 134
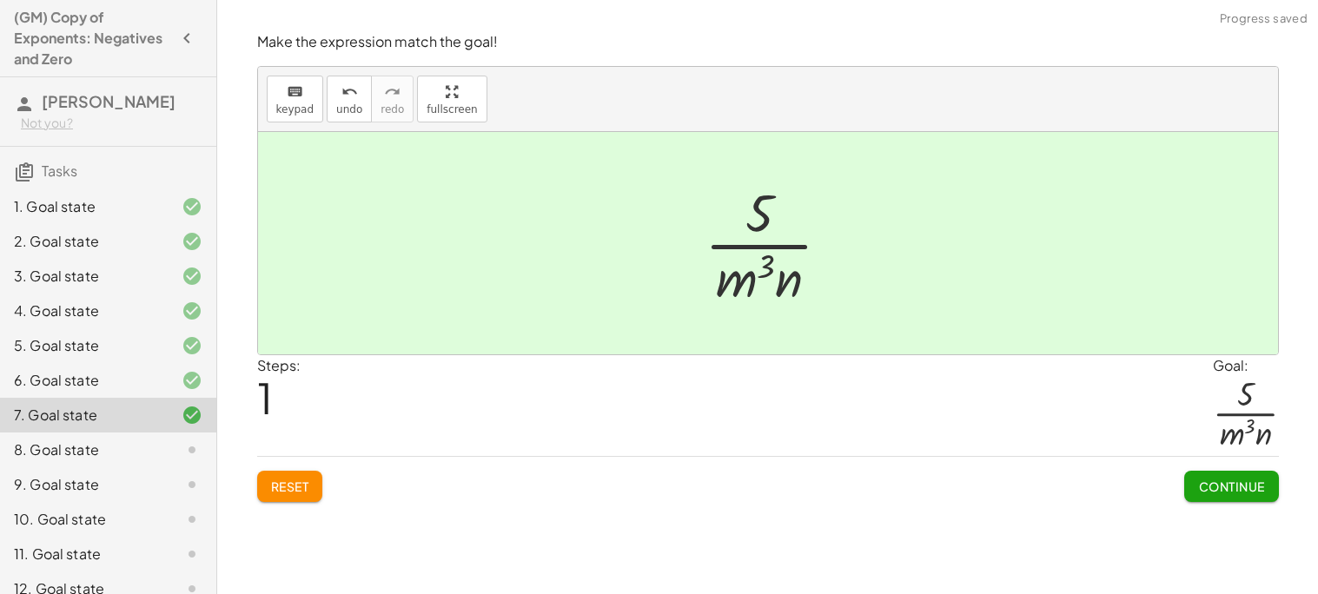
click at [1192, 495] on button "Continue" at bounding box center [1231, 486] width 94 height 31
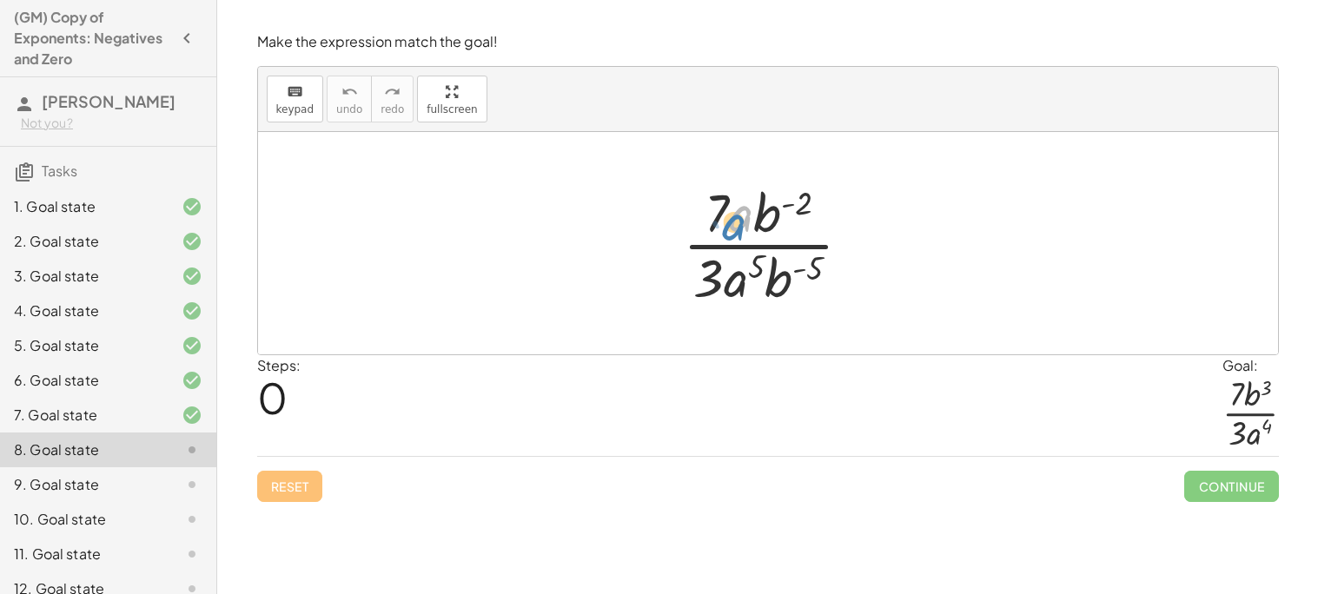
drag, startPoint x: 732, startPoint y: 216, endPoint x: 726, endPoint y: 223, distance: 9.2
click at [726, 223] on div at bounding box center [774, 243] width 200 height 134
drag, startPoint x: 767, startPoint y: 202, endPoint x: 770, endPoint y: 265, distance: 62.6
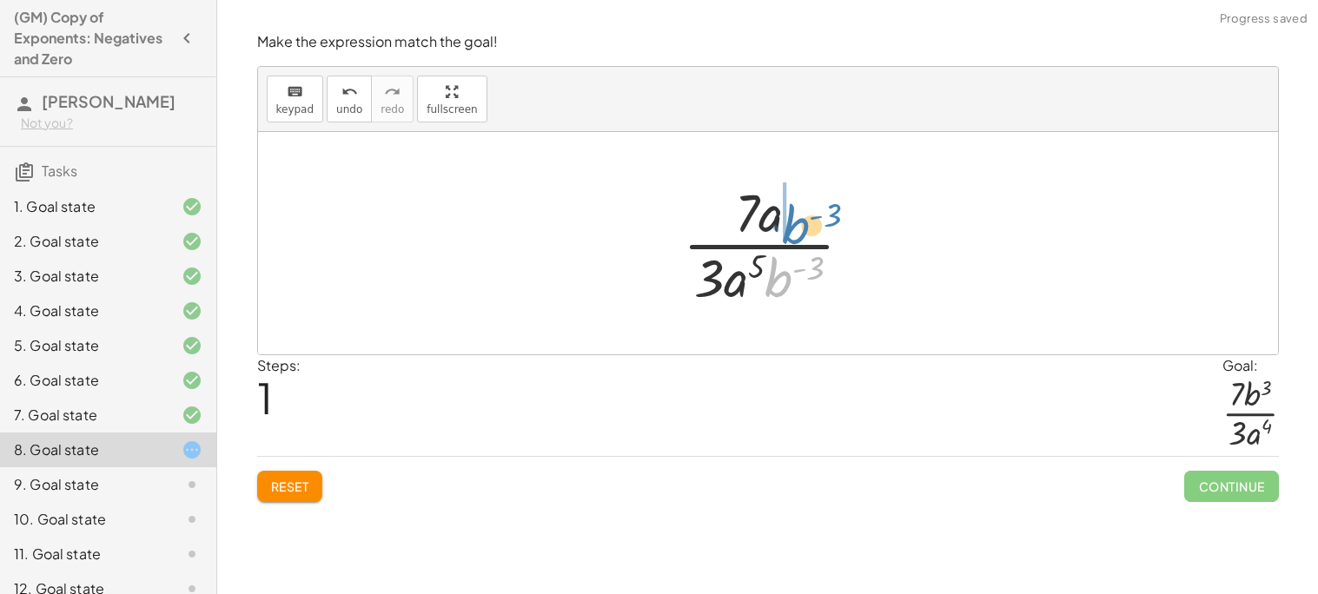
drag, startPoint x: 777, startPoint y: 275, endPoint x: 794, endPoint y: 223, distance: 54.7
click at [794, 223] on div at bounding box center [774, 243] width 201 height 134
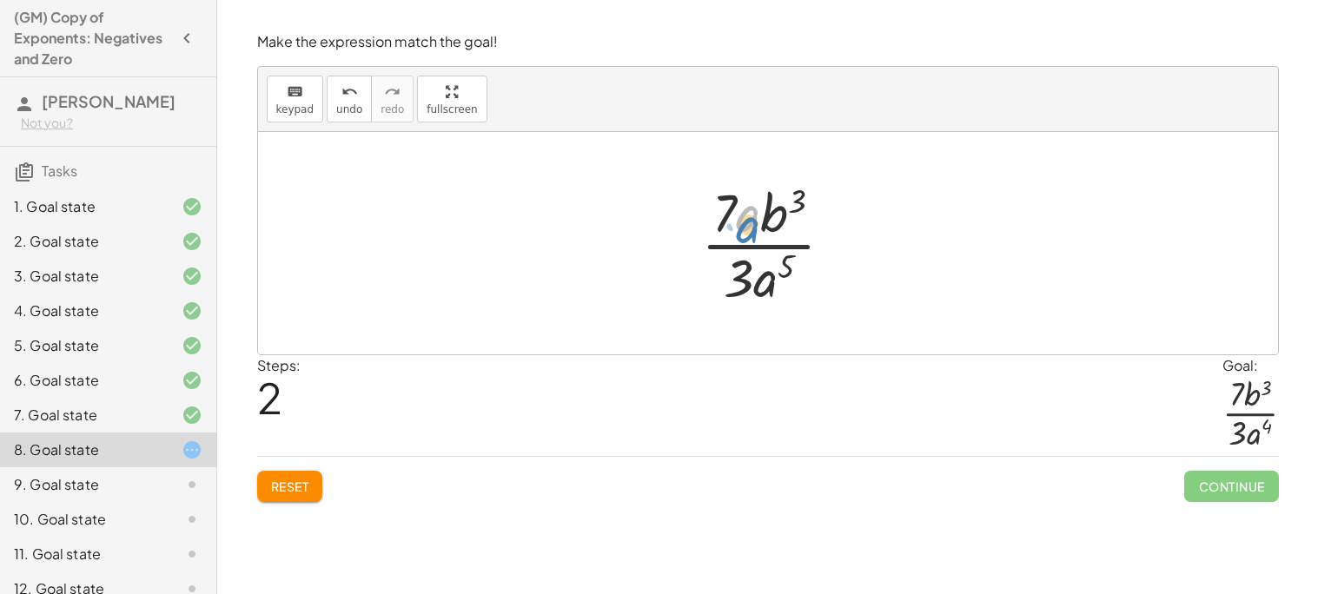
drag, startPoint x: 749, startPoint y: 221, endPoint x: 748, endPoint y: 233, distance: 11.3
click at [748, 233] on div at bounding box center [774, 243] width 164 height 134
drag, startPoint x: 775, startPoint y: 287, endPoint x: 747, endPoint y: 214, distance: 78.1
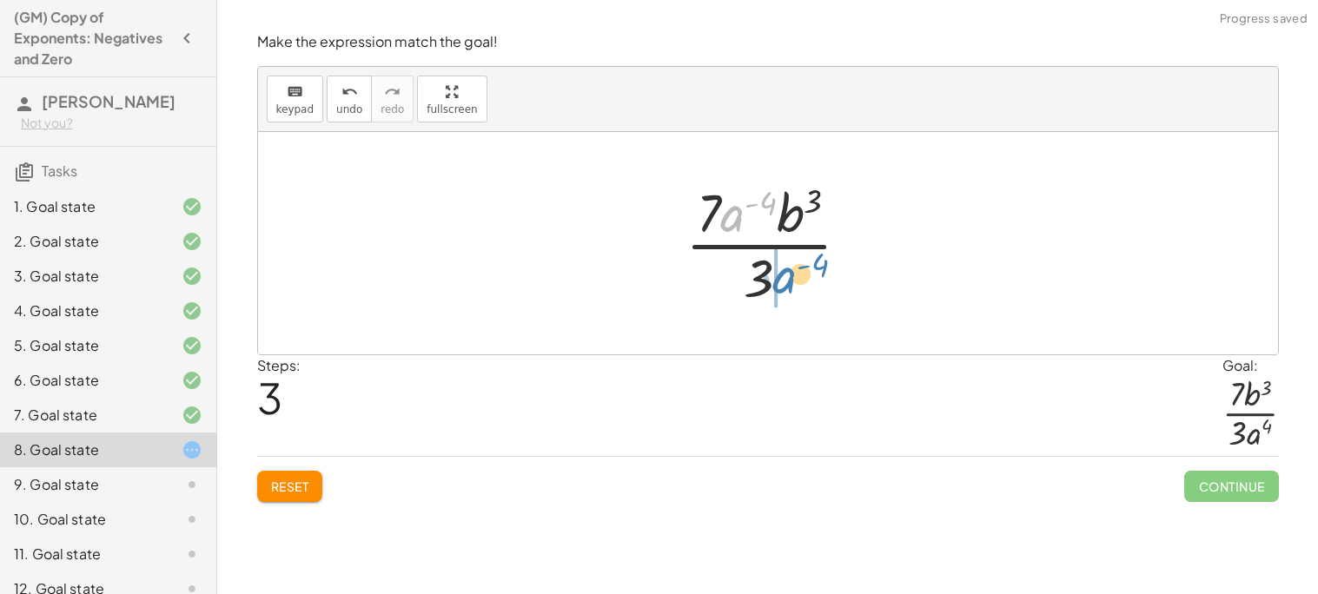
drag, startPoint x: 742, startPoint y: 221, endPoint x: 794, endPoint y: 283, distance: 81.4
click at [794, 283] on div at bounding box center [774, 243] width 195 height 134
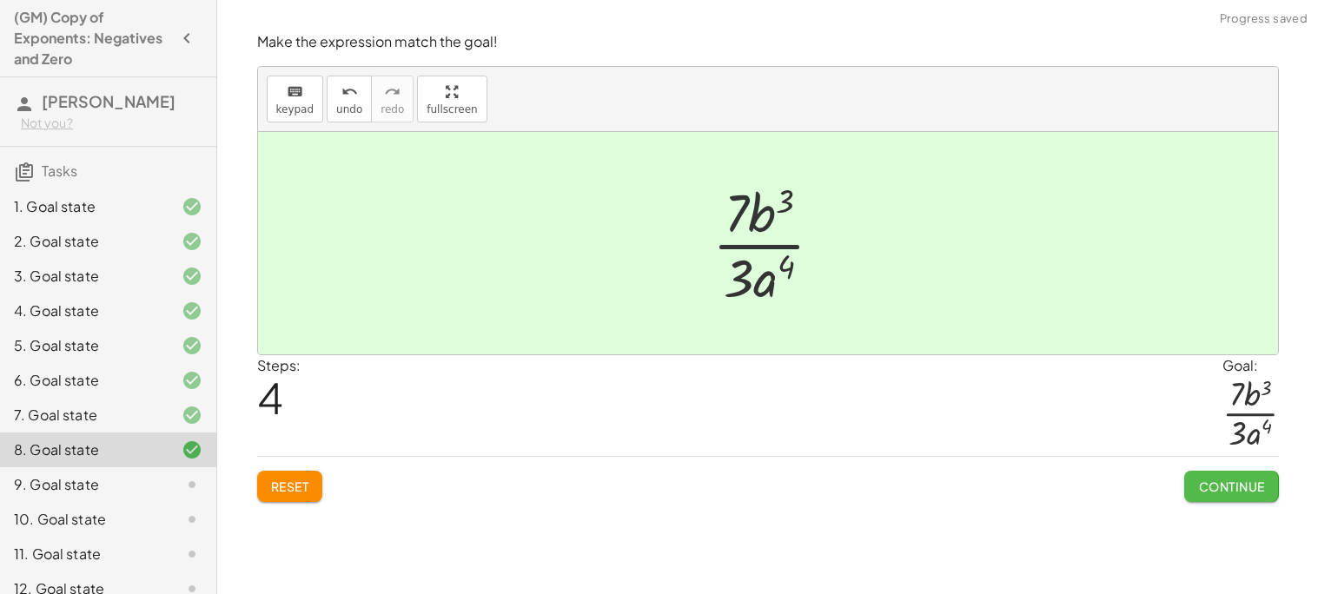
click at [1216, 485] on span "Continue" at bounding box center [1231, 487] width 66 height 16
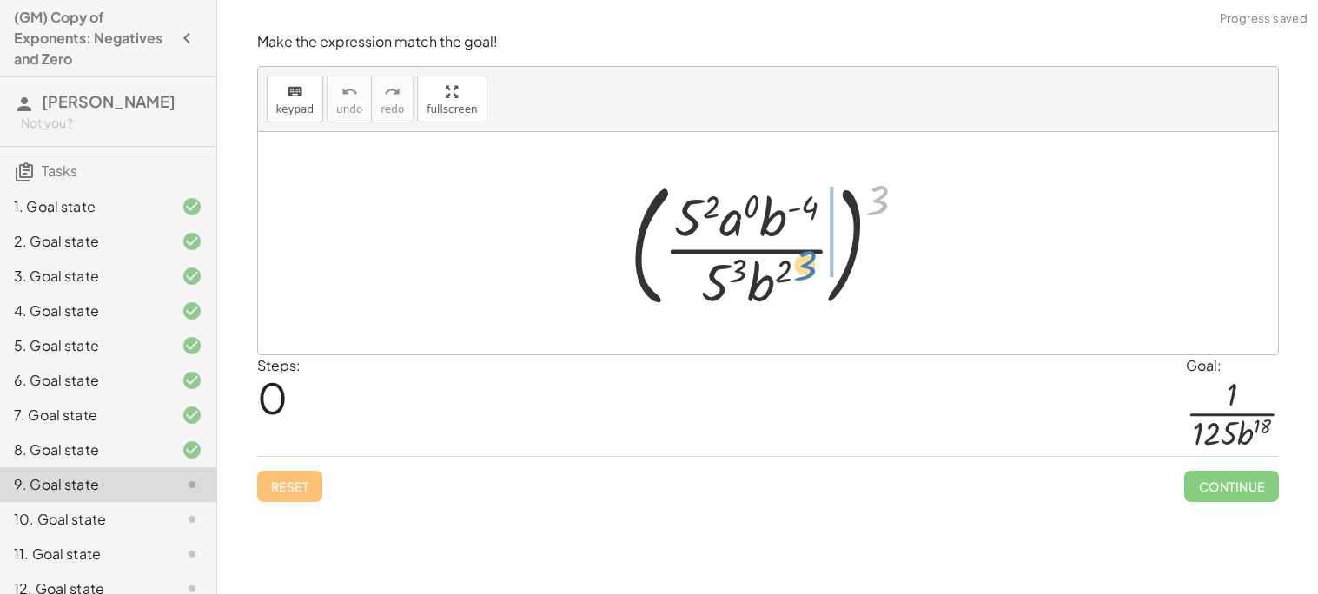
drag, startPoint x: 880, startPoint y: 203, endPoint x: 809, endPoint y: 269, distance: 97.1
click at [809, 269] on div at bounding box center [774, 243] width 307 height 144
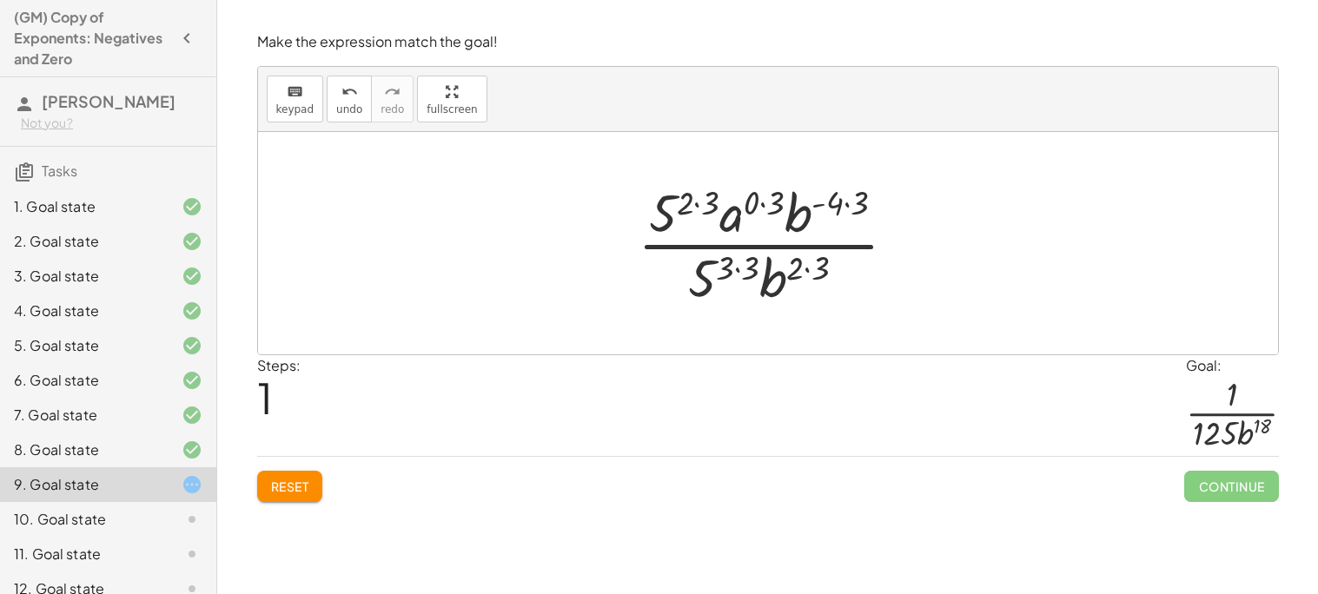
click at [694, 207] on div at bounding box center [774, 243] width 290 height 134
click at [743, 202] on div at bounding box center [774, 243] width 265 height 134
click at [813, 204] on div at bounding box center [774, 243] width 240 height 134
click at [836, 204] on div at bounding box center [774, 243] width 240 height 134
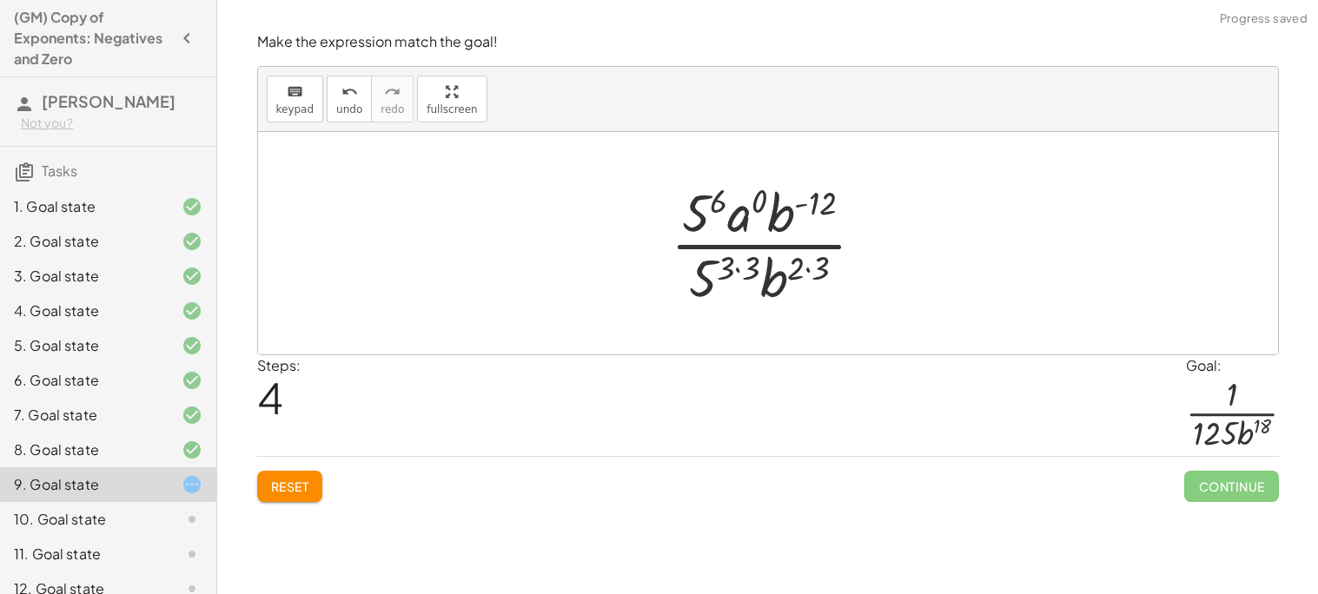
click at [816, 260] on div at bounding box center [775, 243] width 226 height 134
click at [758, 271] on div at bounding box center [775, 243] width 226 height 134
drag, startPoint x: 705, startPoint y: 204, endPoint x: 697, endPoint y: 215, distance: 13.7
click at [697, 215] on div at bounding box center [775, 243] width 226 height 134
drag, startPoint x: 717, startPoint y: 201, endPoint x: 704, endPoint y: 214, distance: 17.8
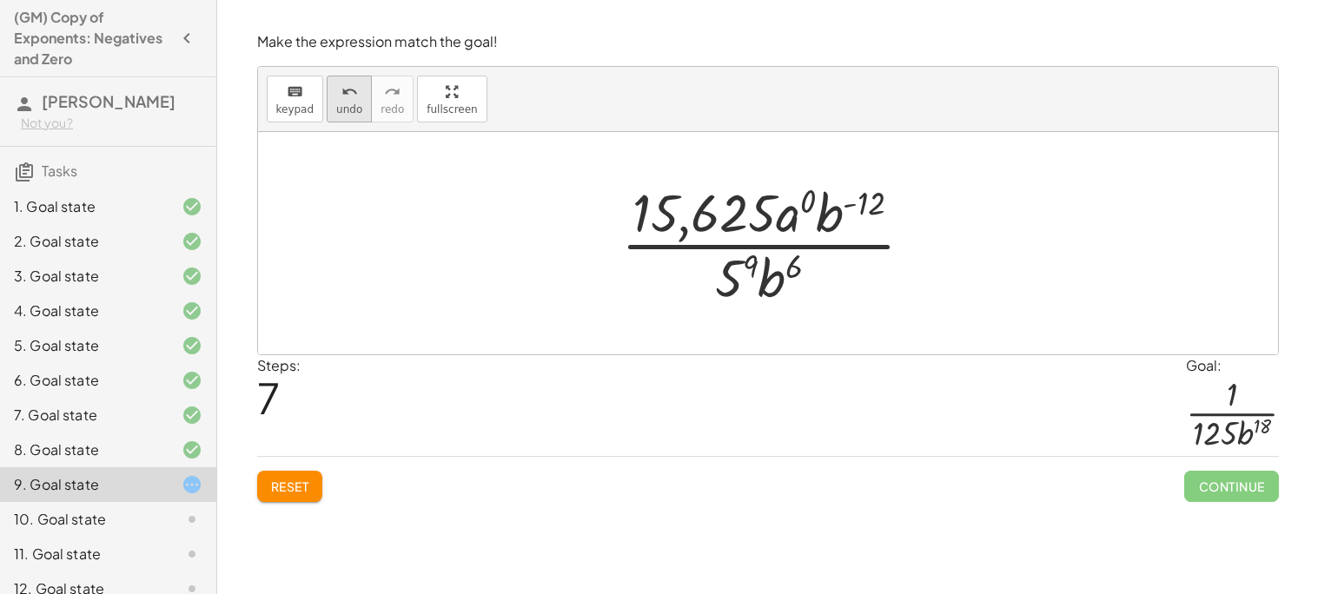
click at [341, 89] on icon "undo" at bounding box center [349, 92] width 17 height 21
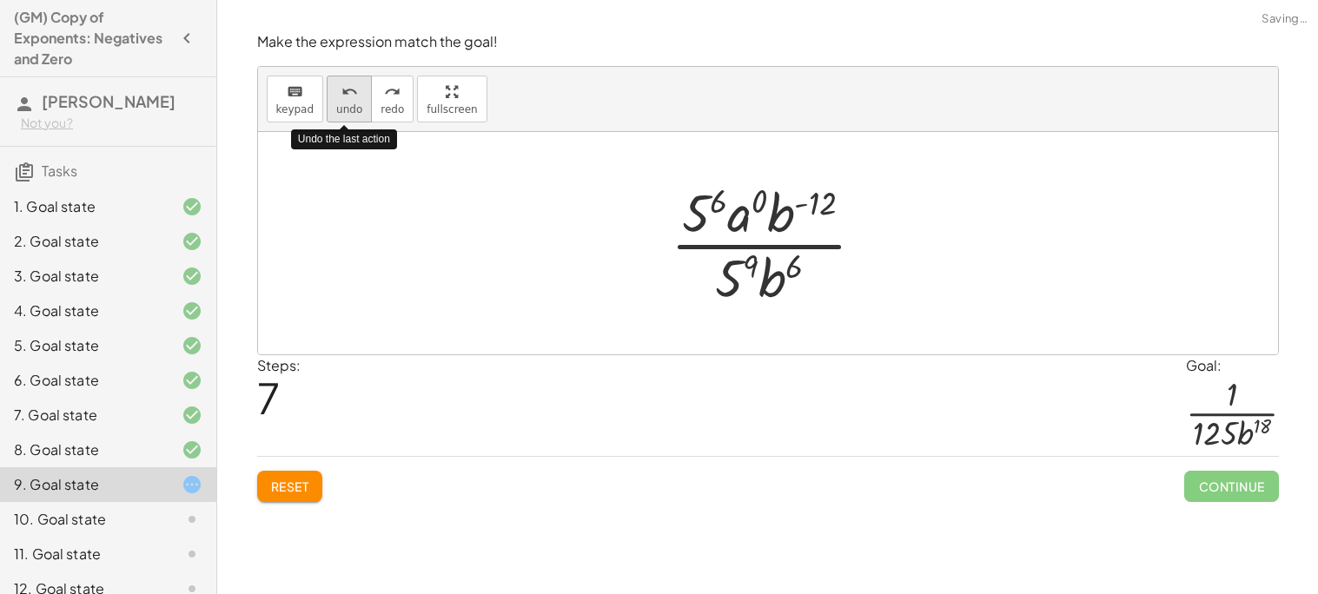
click at [341, 89] on icon "undo" at bounding box center [349, 92] width 17 height 21
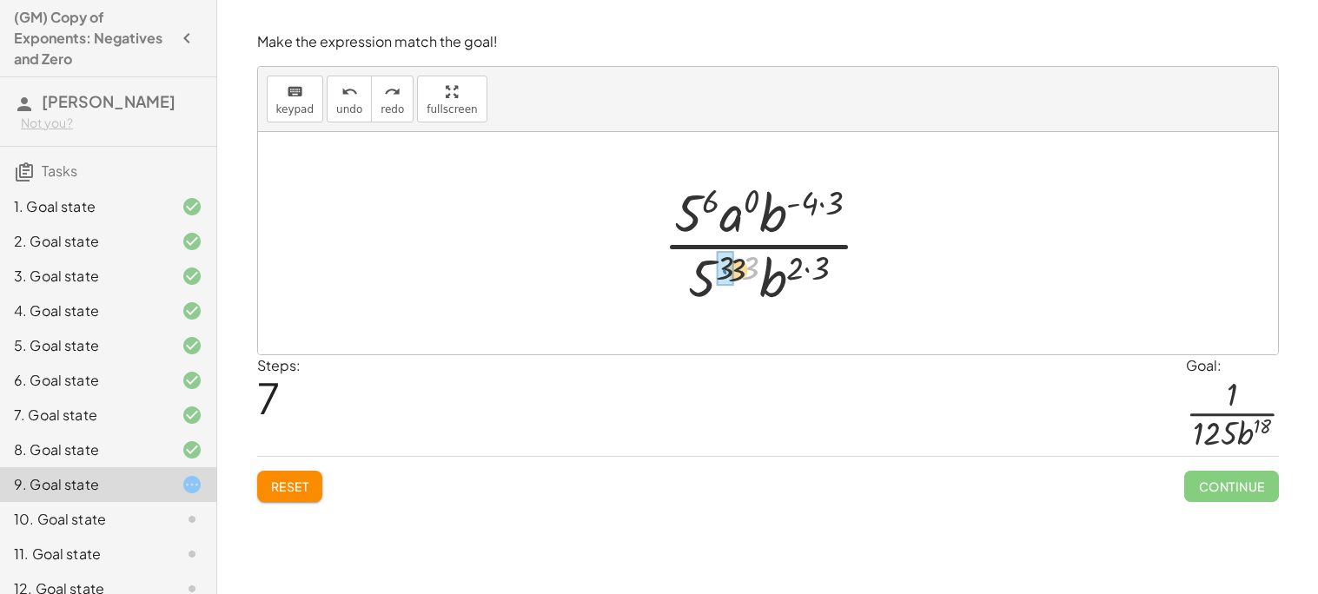
drag, startPoint x: 741, startPoint y: 266, endPoint x: 727, endPoint y: 267, distance: 14.0
click at [783, 268] on div at bounding box center [774, 243] width 240 height 134
click at [801, 264] on div at bounding box center [774, 243] width 240 height 134
click at [836, 200] on div at bounding box center [774, 243] width 240 height 134
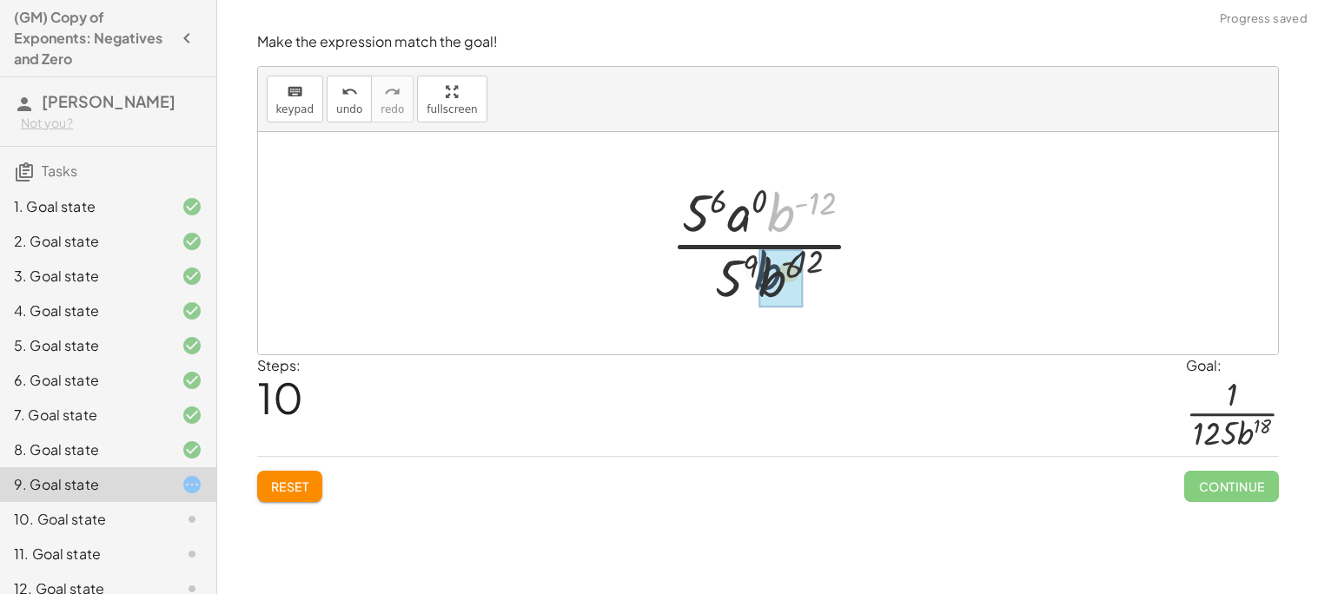
drag, startPoint x: 785, startPoint y: 206, endPoint x: 767, endPoint y: 277, distance: 73.5
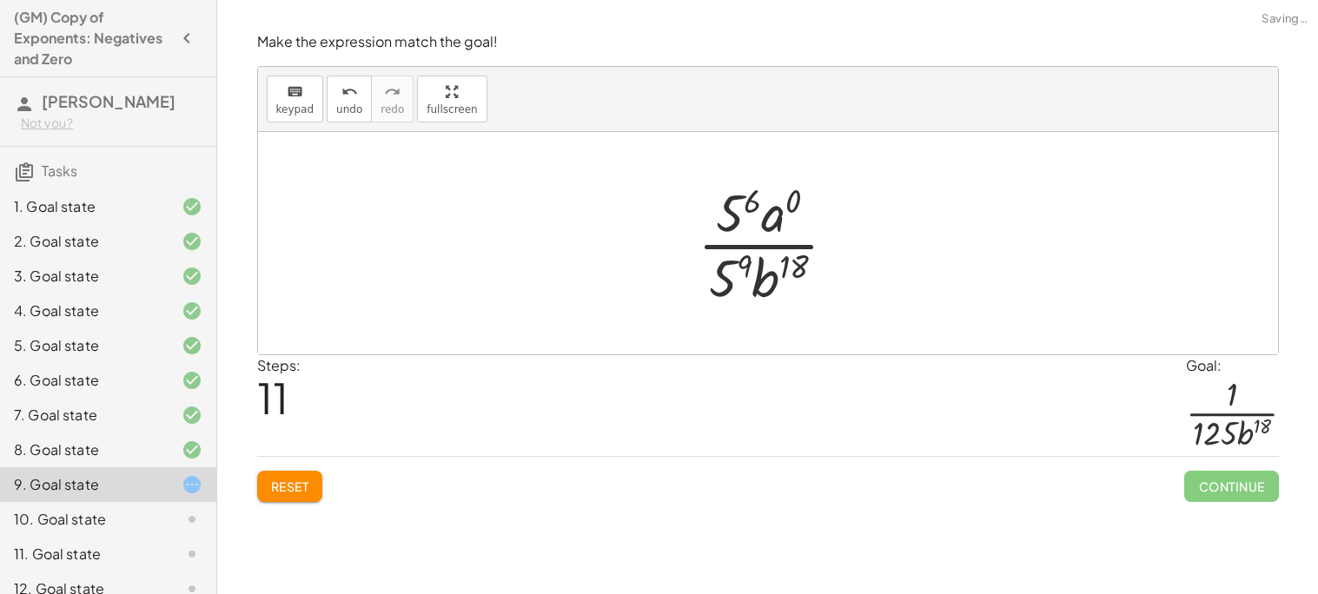
click at [774, 223] on div at bounding box center [774, 243] width 170 height 134
drag, startPoint x: 743, startPoint y: 213, endPoint x: 698, endPoint y: 299, distance: 97.1
click at [698, 299] on div at bounding box center [774, 243] width 170 height 134
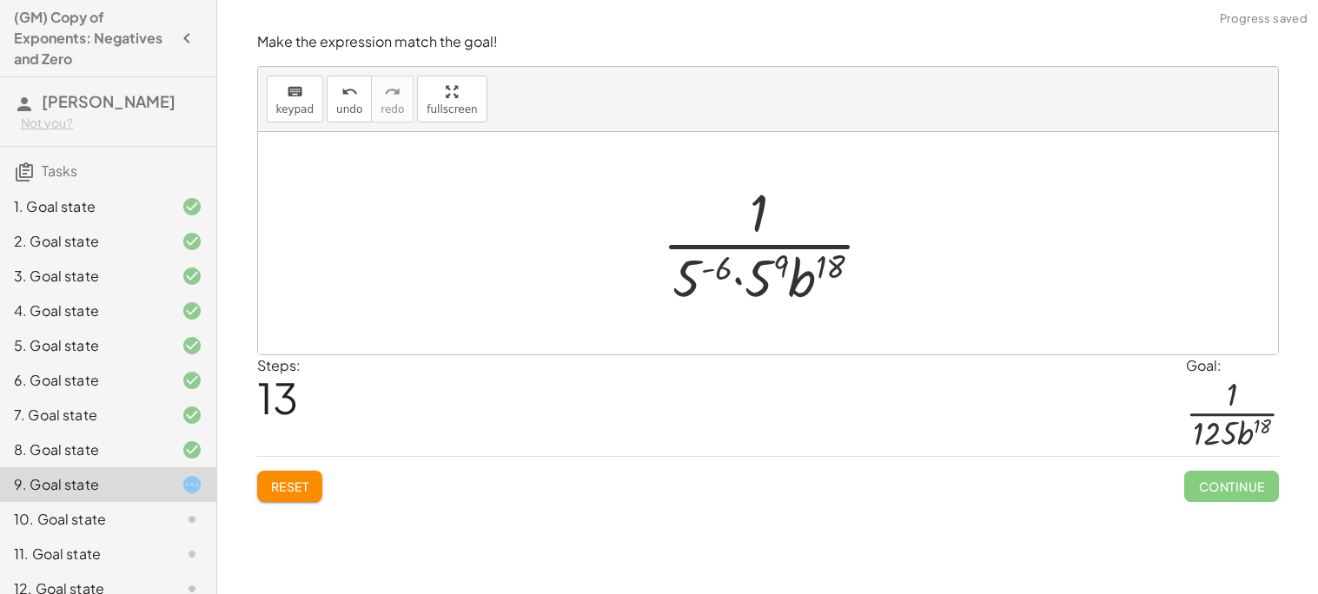
click at [712, 267] on div at bounding box center [774, 243] width 242 height 134
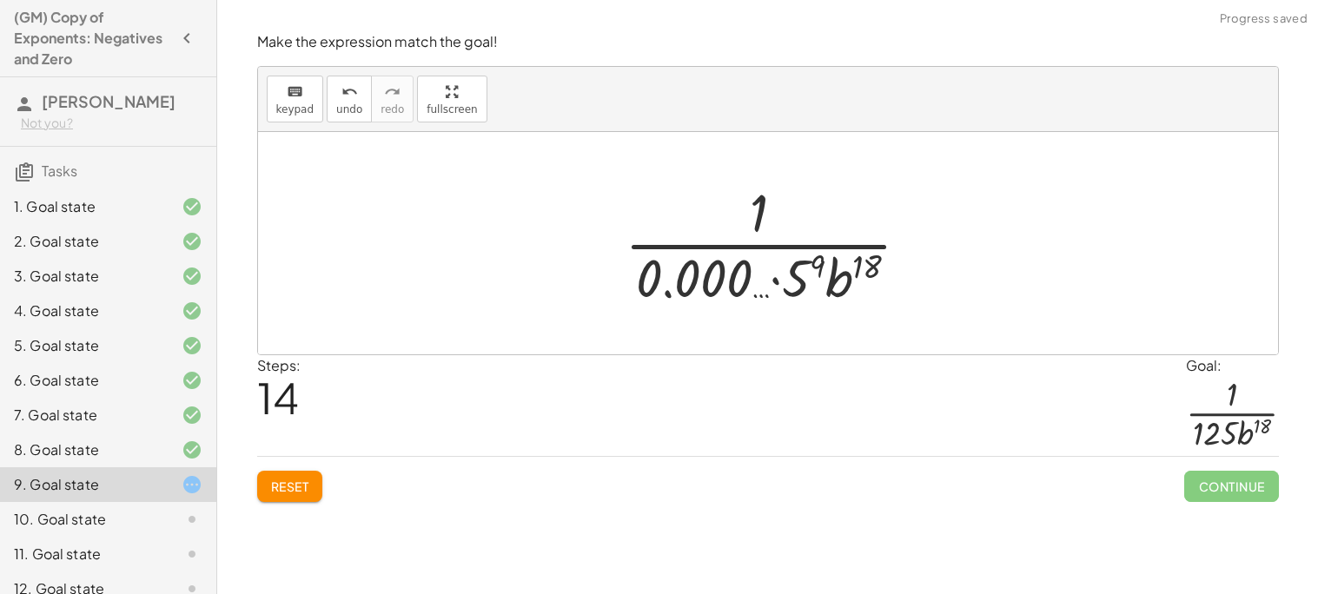
click at [800, 280] on div at bounding box center [774, 243] width 317 height 134
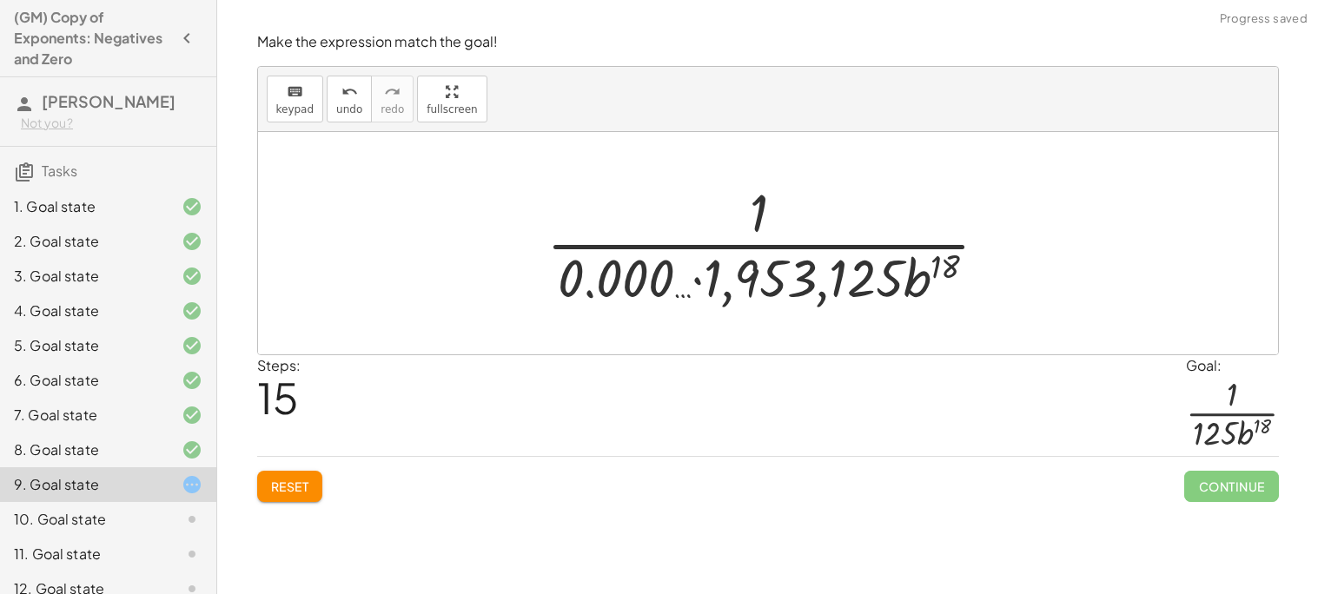
click at [687, 278] on div at bounding box center [774, 243] width 473 height 134
click at [578, 273] on div at bounding box center [774, 243] width 473 height 134
click at [752, 276] on div at bounding box center [774, 243] width 473 height 134
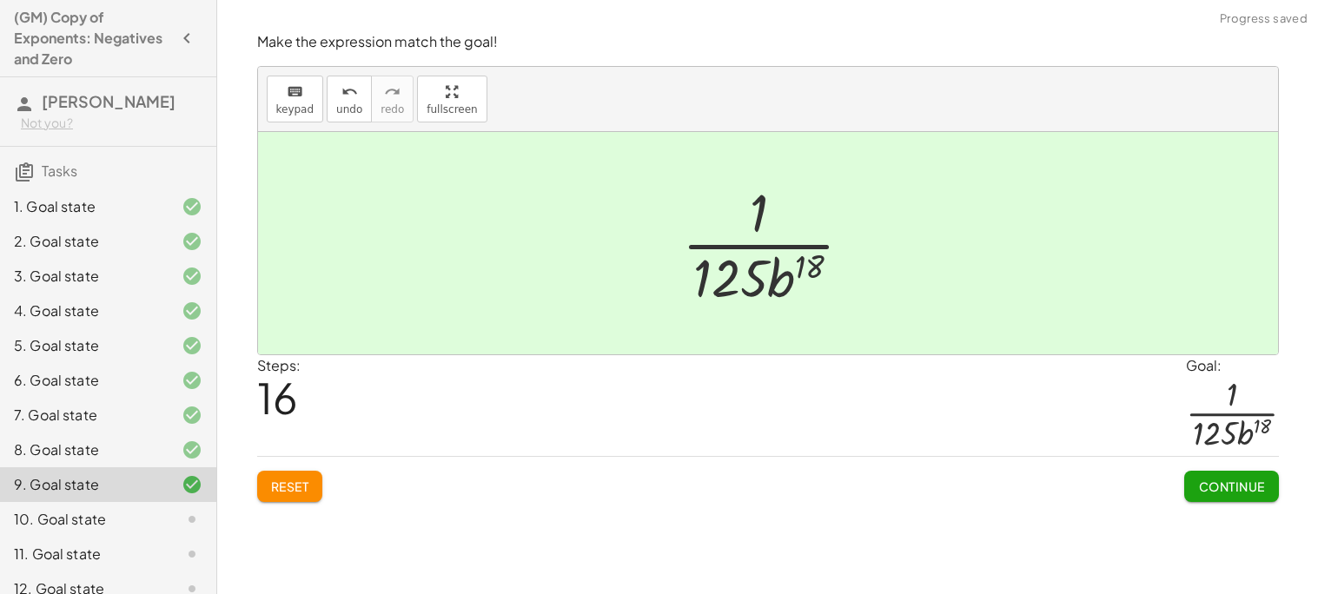
click at [0, 0] on div "Make the expression match the goal! keyboard keypad undo undo redo redo fullscr…" at bounding box center [0, 0] width 0 height 0
click at [1224, 481] on span "Continue" at bounding box center [1231, 487] width 66 height 16
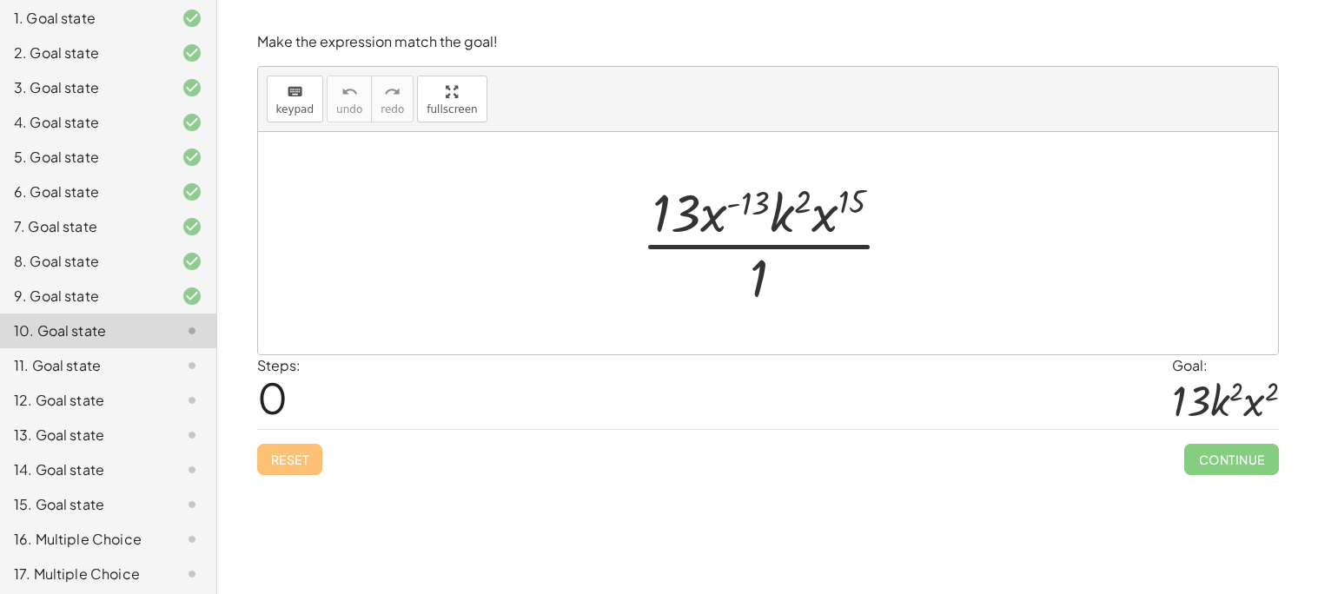
scroll to position [249, 0]
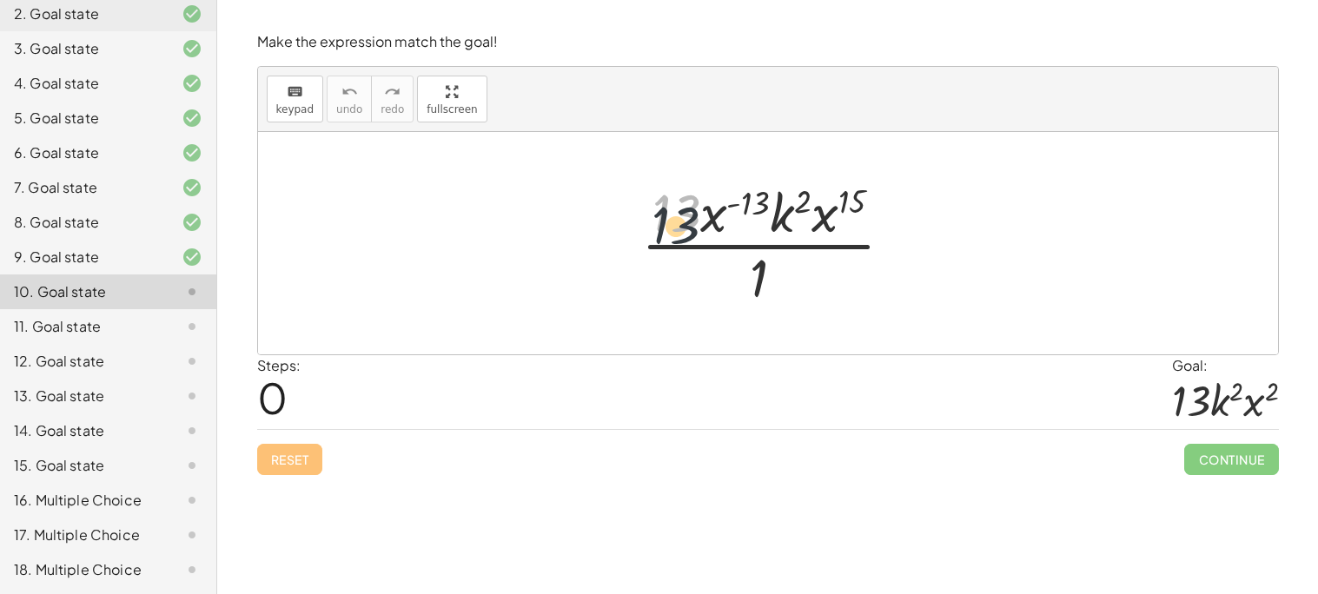
drag, startPoint x: 687, startPoint y: 218, endPoint x: 690, endPoint y: 280, distance: 61.7
click at [690, 280] on div at bounding box center [774, 243] width 284 height 134
drag, startPoint x: 710, startPoint y: 222, endPoint x: 692, endPoint y: 303, distance: 82.6
click at [692, 303] on div at bounding box center [774, 243] width 284 height 134
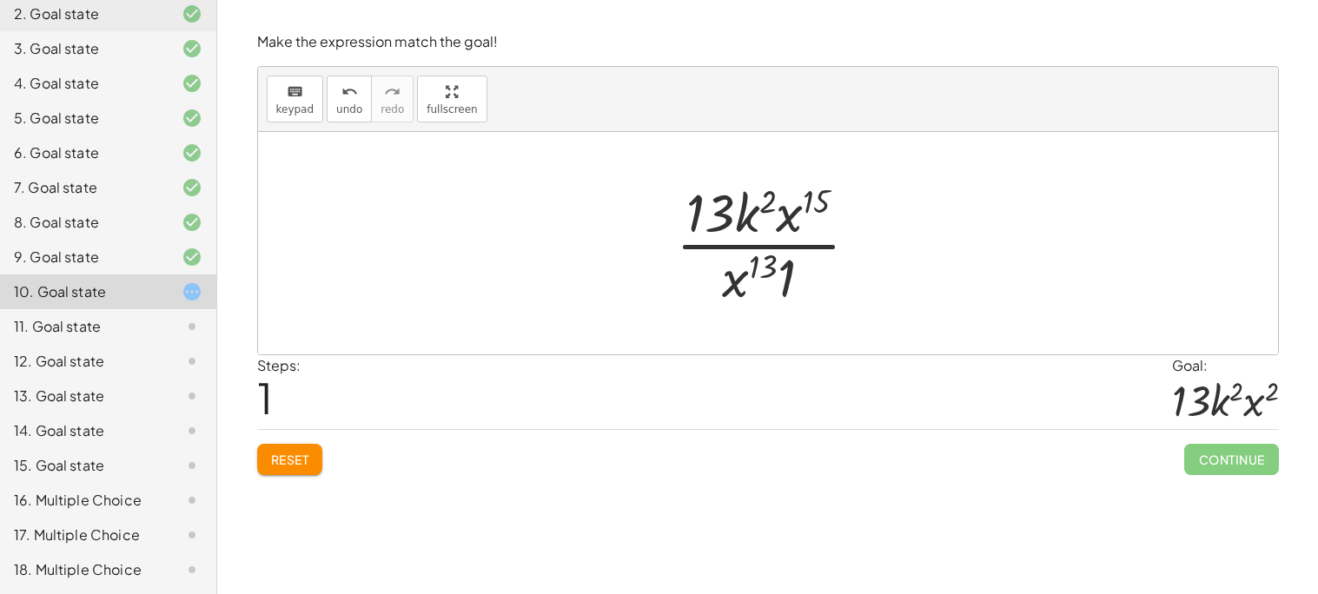
click at [734, 275] on div at bounding box center [774, 243] width 215 height 134
drag, startPoint x: 734, startPoint y: 275, endPoint x: 893, endPoint y: 202, distance: 174.9
click at [893, 202] on div "· 13 · x ( - 13 ) · k 2 · x 15 · 1 · x 13 · 13 · x 13 · k 2 · x 15 · 1" at bounding box center [768, 243] width 1020 height 222
drag, startPoint x: 756, startPoint y: 265, endPoint x: 795, endPoint y: 306, distance: 55.9
click at [795, 306] on div at bounding box center [774, 243] width 215 height 134
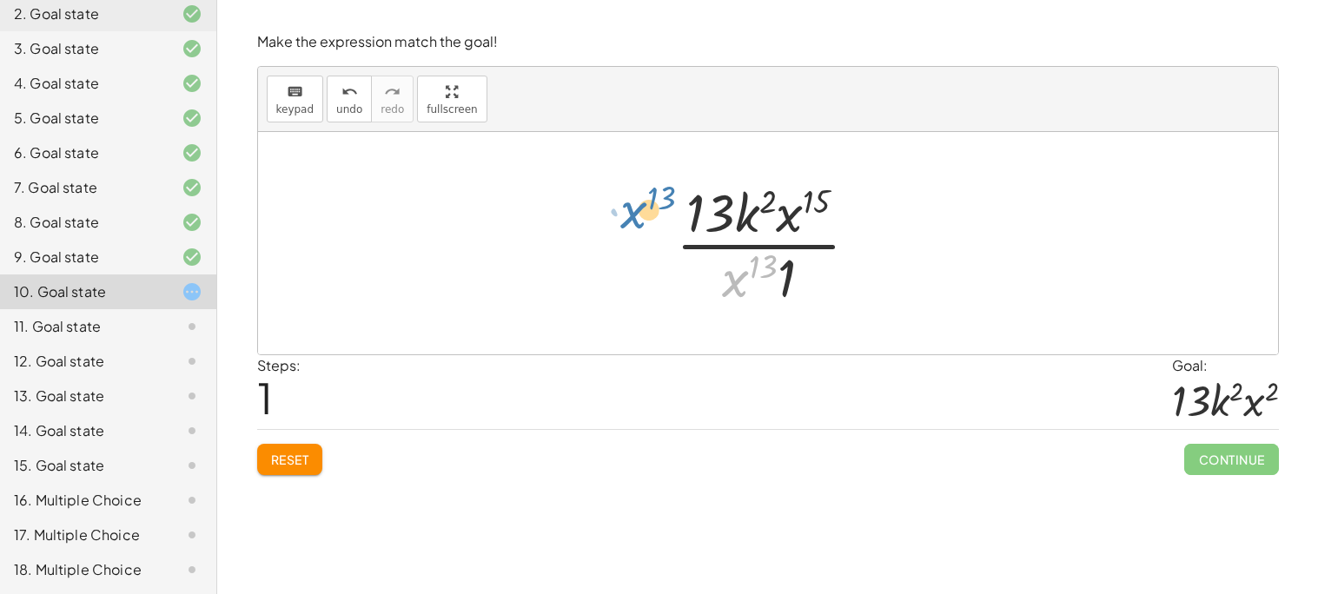
drag, startPoint x: 739, startPoint y: 296, endPoint x: 637, endPoint y: 228, distance: 122.6
click at [637, 228] on div "· 13 · x ( - 13 ) · k 2 · x 15 · 1 · x 13 · 13 · x 13 · k 2 · x 15 · 1" at bounding box center [768, 243] width 1020 height 222
drag, startPoint x: 723, startPoint y: 285, endPoint x: 741, endPoint y: 204, distance: 82.6
click at [741, 204] on div at bounding box center [774, 243] width 215 height 134
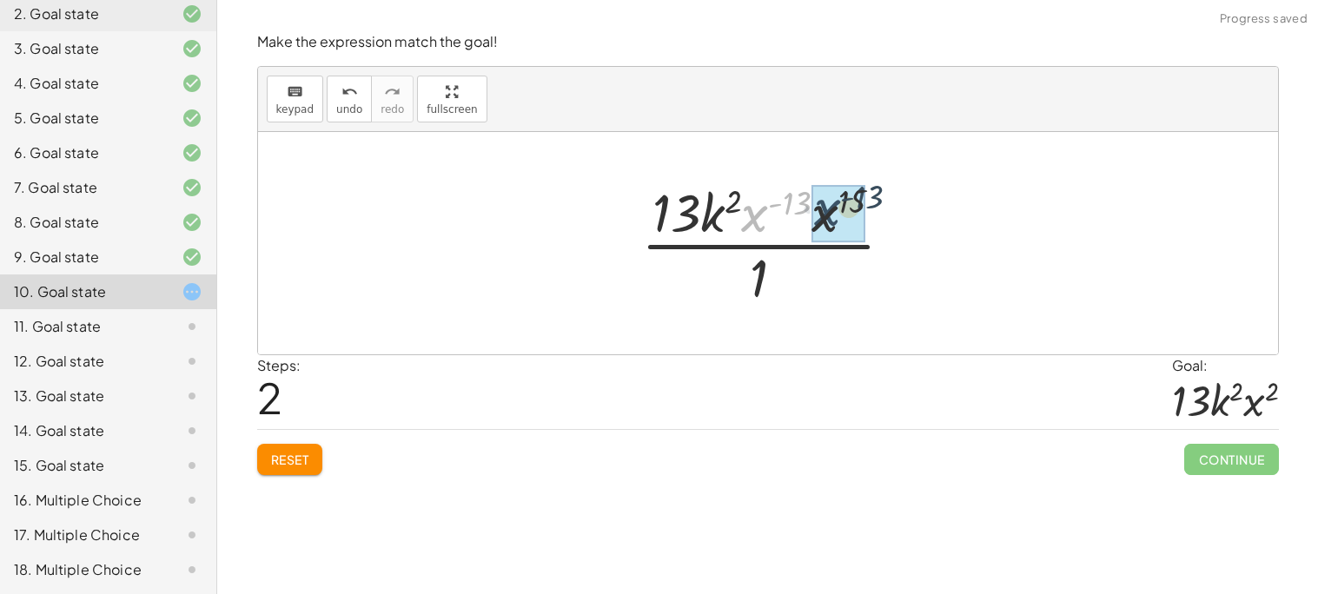
drag, startPoint x: 755, startPoint y: 215, endPoint x: 828, endPoint y: 208, distance: 73.2
click at [805, 202] on div at bounding box center [774, 243] width 301 height 134
click at [822, 201] on div at bounding box center [774, 243] width 301 height 134
click at [875, 197] on div "· 13 · x ( - 13 ) · k 2 · x 15 · 1 · 13 · k 2 · x 15 · x 13 · 1 · 13 · k 2 · x …" at bounding box center [768, 243] width 226 height 142
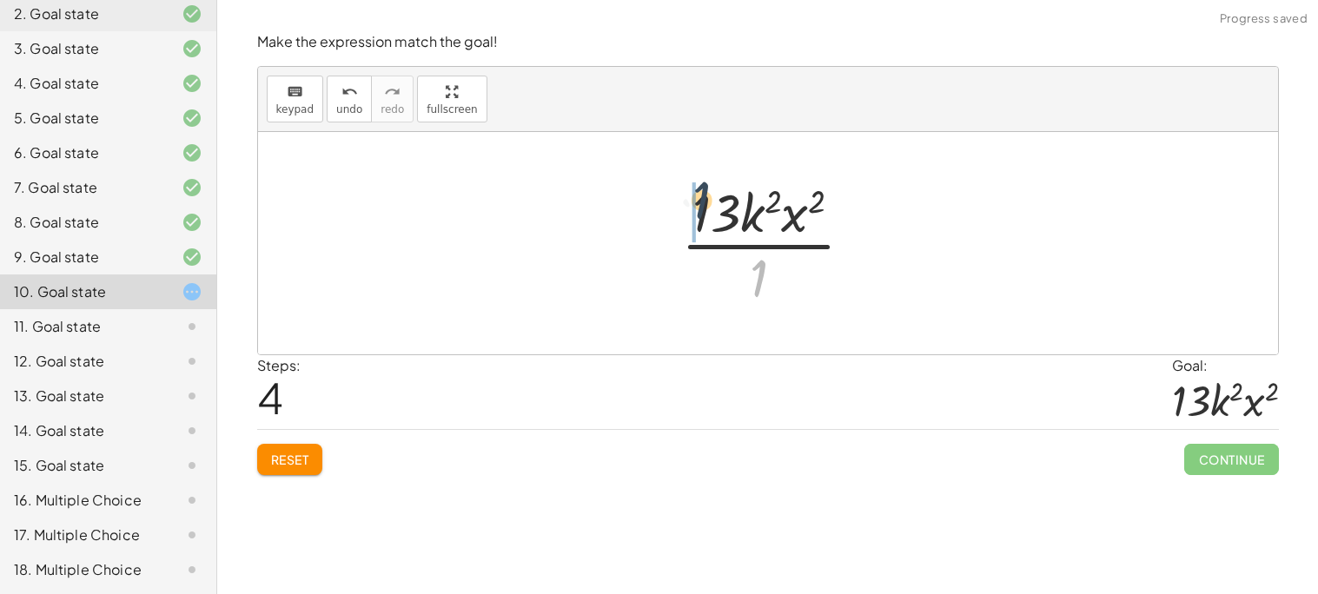
drag, startPoint x: 764, startPoint y: 267, endPoint x: 702, endPoint y: 186, distance: 102.1
click at [702, 186] on div at bounding box center [774, 243] width 204 height 134
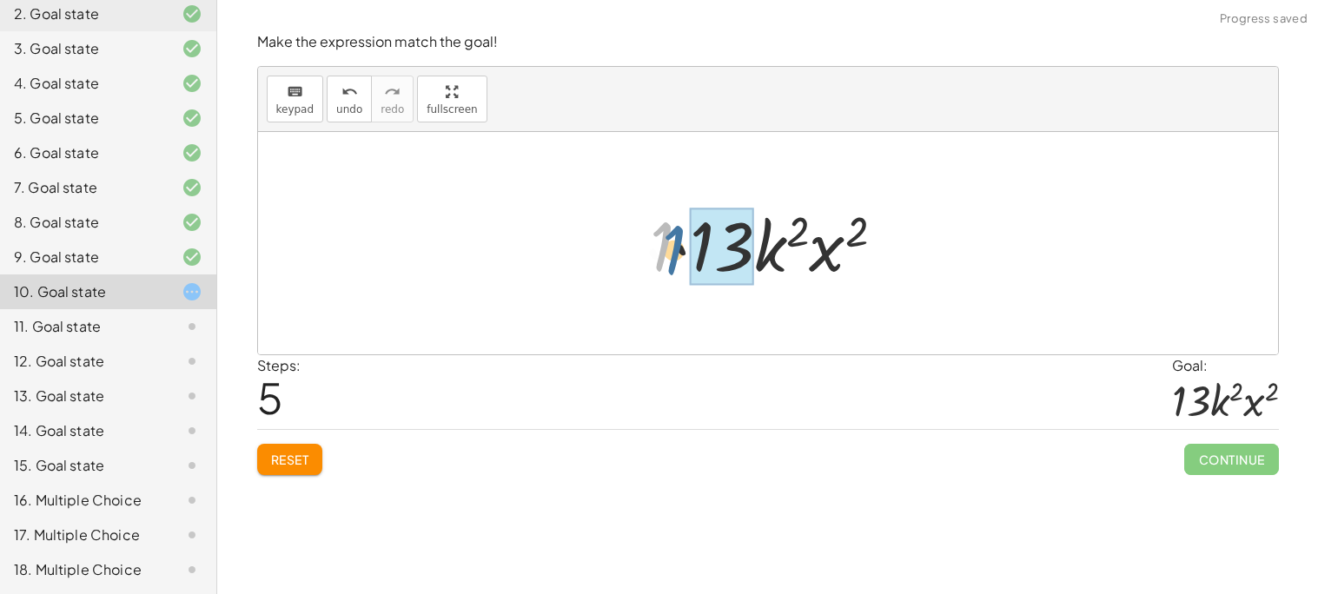
drag, startPoint x: 653, startPoint y: 235, endPoint x: 674, endPoint y: 241, distance: 21.7
click at [674, 241] on div at bounding box center [774, 243] width 266 height 89
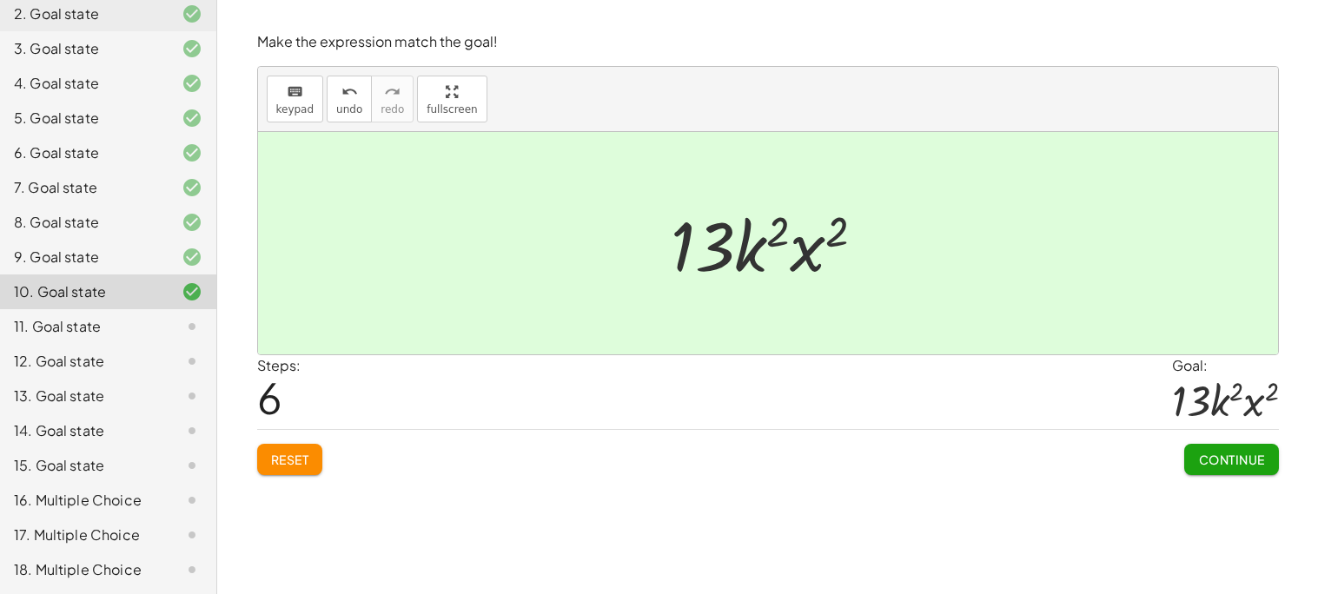
click at [1216, 474] on button "Continue" at bounding box center [1231, 459] width 94 height 31
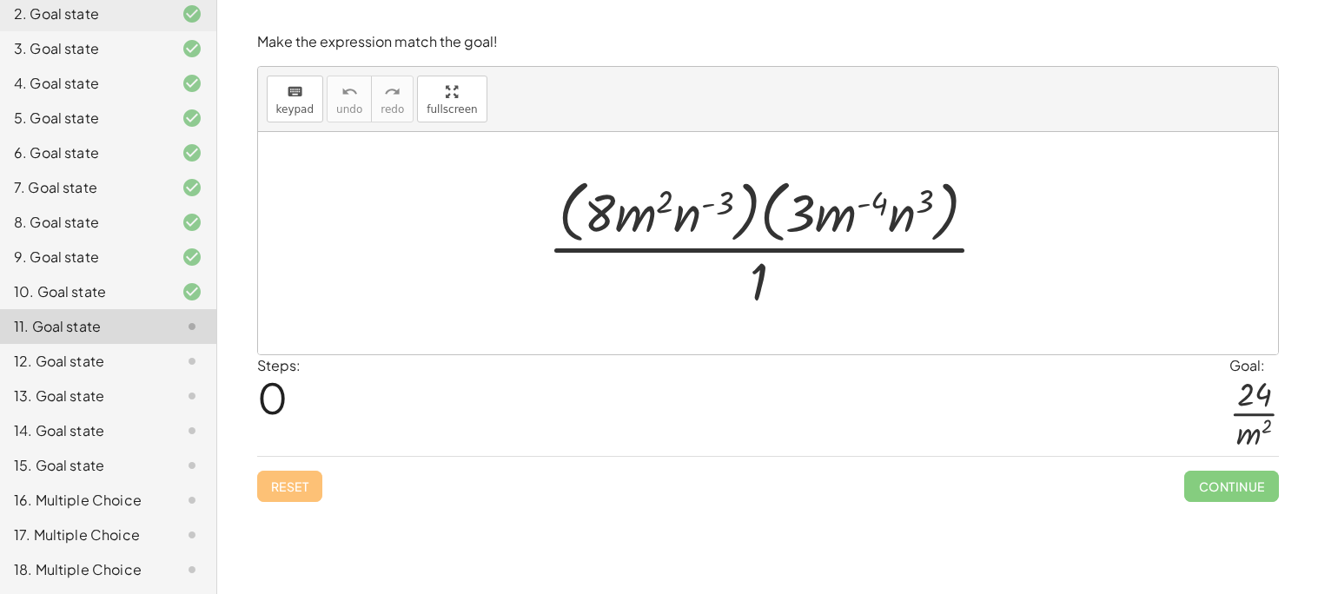
click at [849, 203] on div at bounding box center [774, 243] width 472 height 142
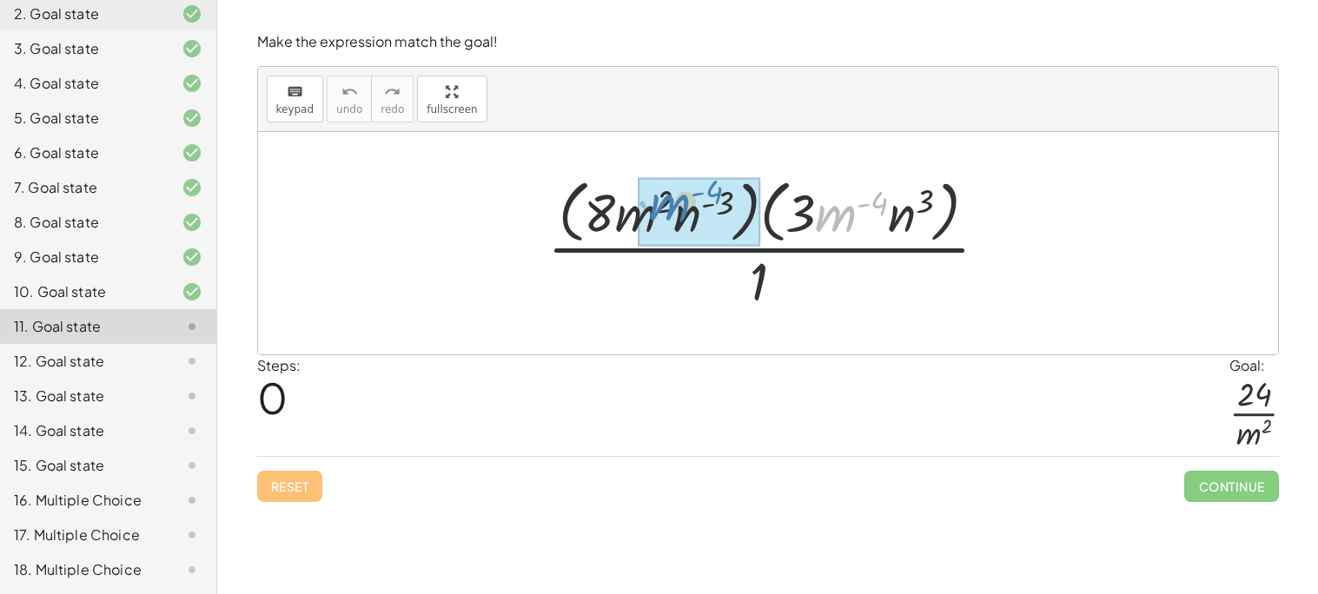
drag, startPoint x: 849, startPoint y: 231, endPoint x: 671, endPoint y: 221, distance: 178.3
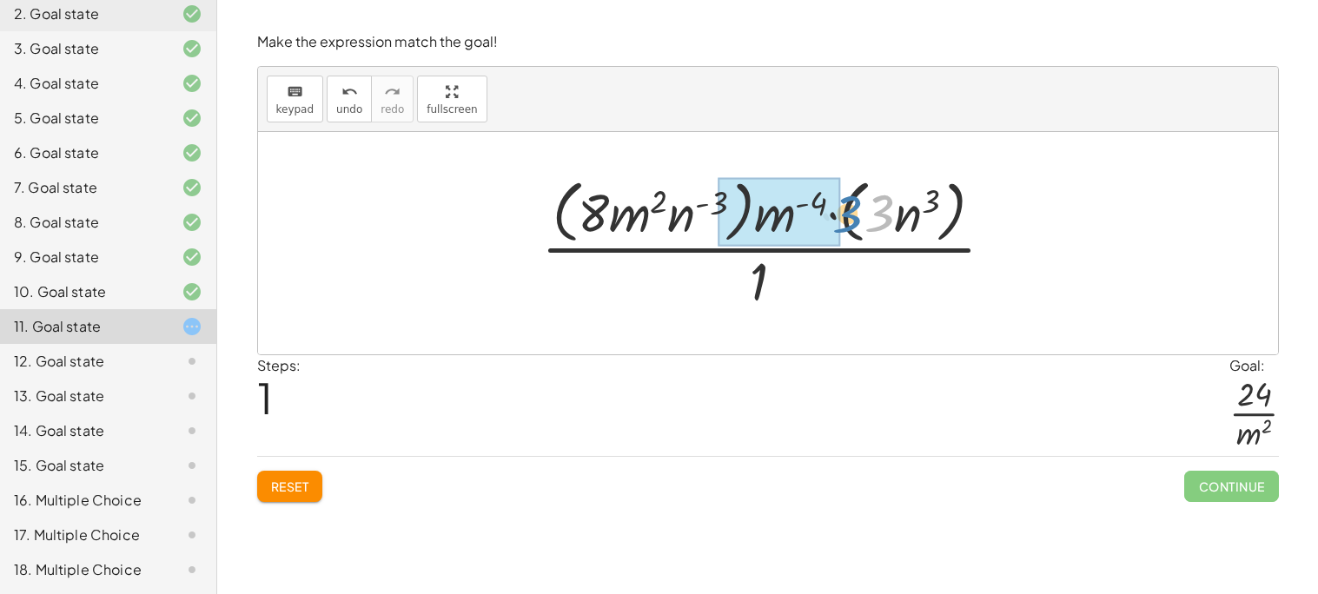
drag, startPoint x: 870, startPoint y: 207, endPoint x: 817, endPoint y: 208, distance: 53.0
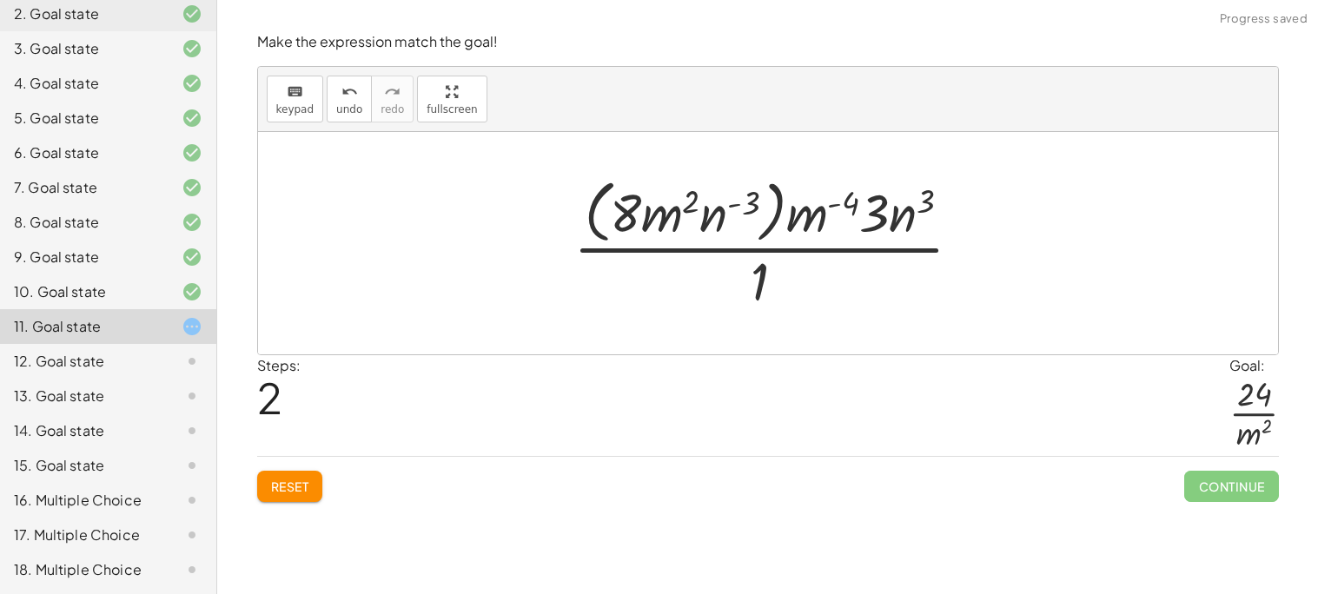
click at [884, 221] on div at bounding box center [775, 243] width 420 height 142
drag, startPoint x: 750, startPoint y: 201, endPoint x: 705, endPoint y: 206, distance: 44.6
click at [705, 206] on div at bounding box center [775, 243] width 420 height 142
drag, startPoint x: 651, startPoint y: 204, endPoint x: 717, endPoint y: 217, distance: 67.3
click at [717, 217] on div at bounding box center [775, 243] width 420 height 142
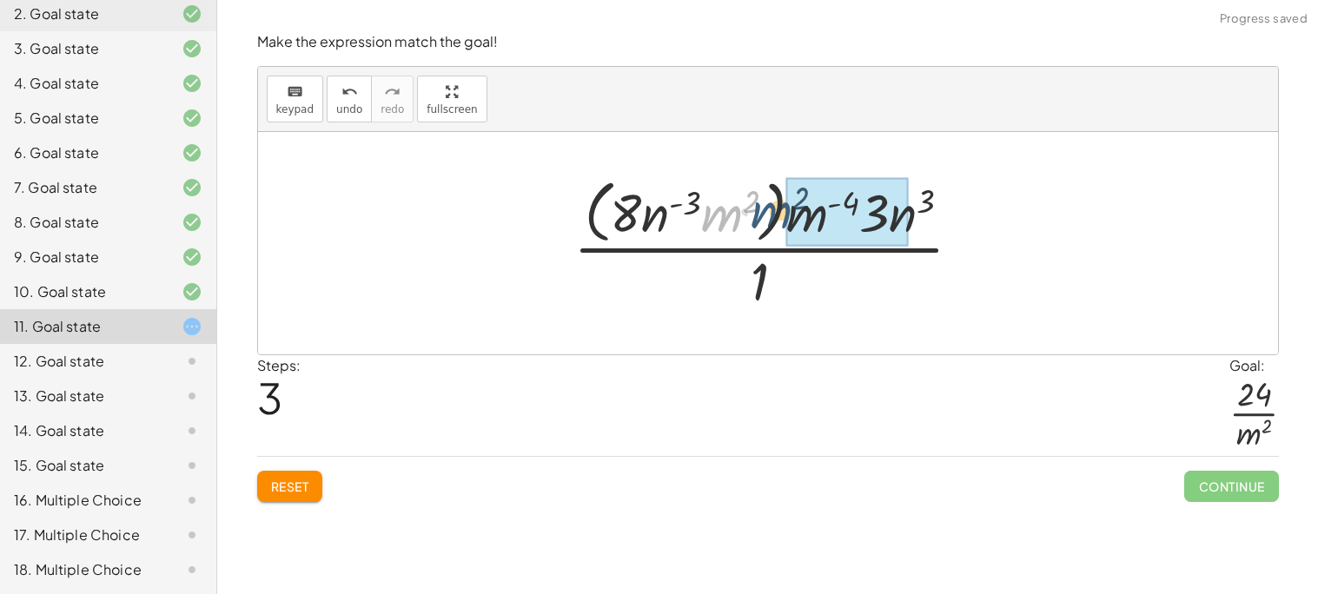
drag, startPoint x: 717, startPoint y: 217, endPoint x: 772, endPoint y: 214, distance: 55.7
click at [772, 214] on div at bounding box center [775, 243] width 420 height 142
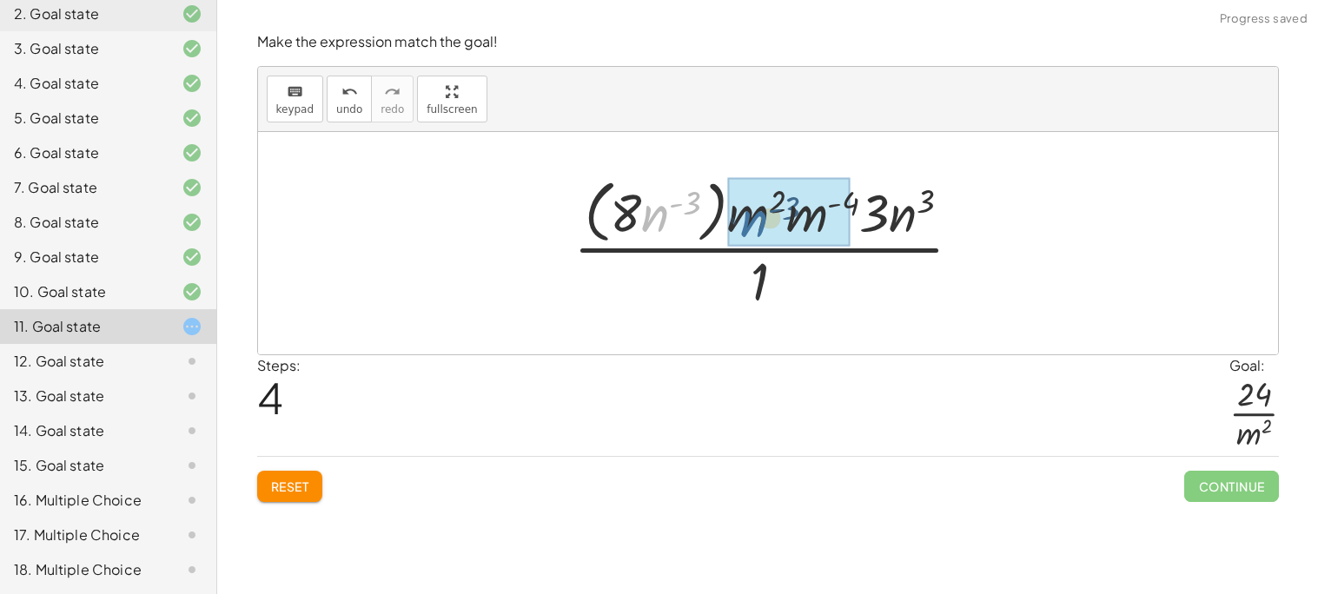
drag, startPoint x: 660, startPoint y: 214, endPoint x: 785, endPoint y: 219, distance: 125.2
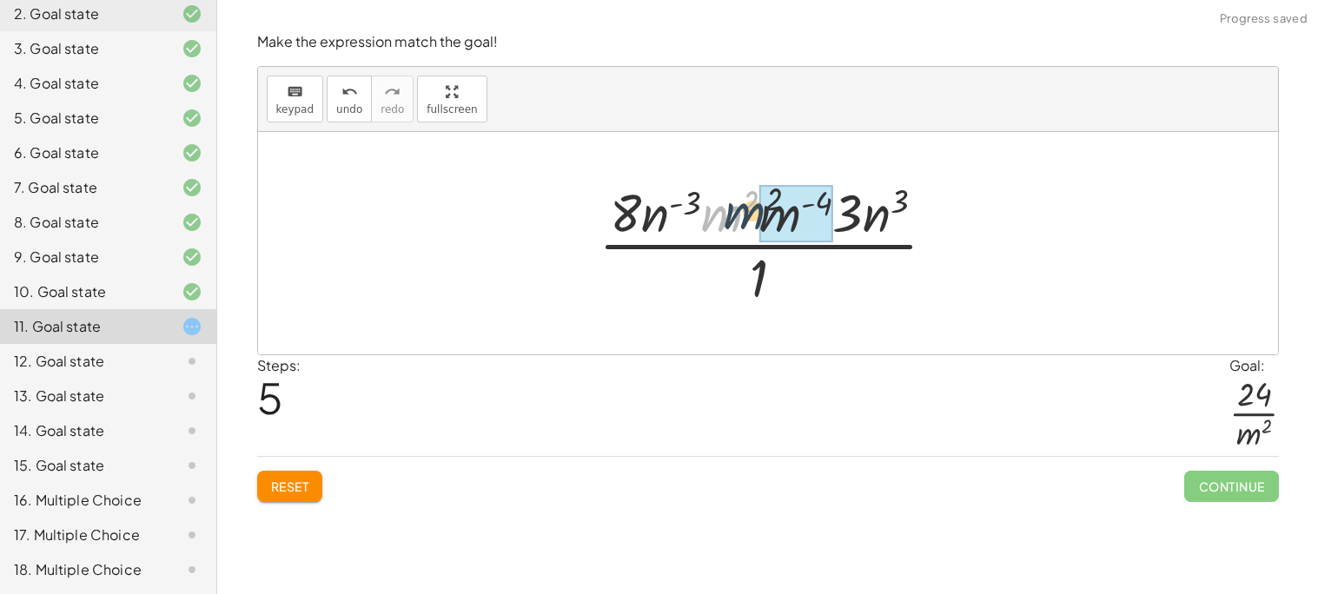
drag, startPoint x: 719, startPoint y: 220, endPoint x: 766, endPoint y: 215, distance: 47.2
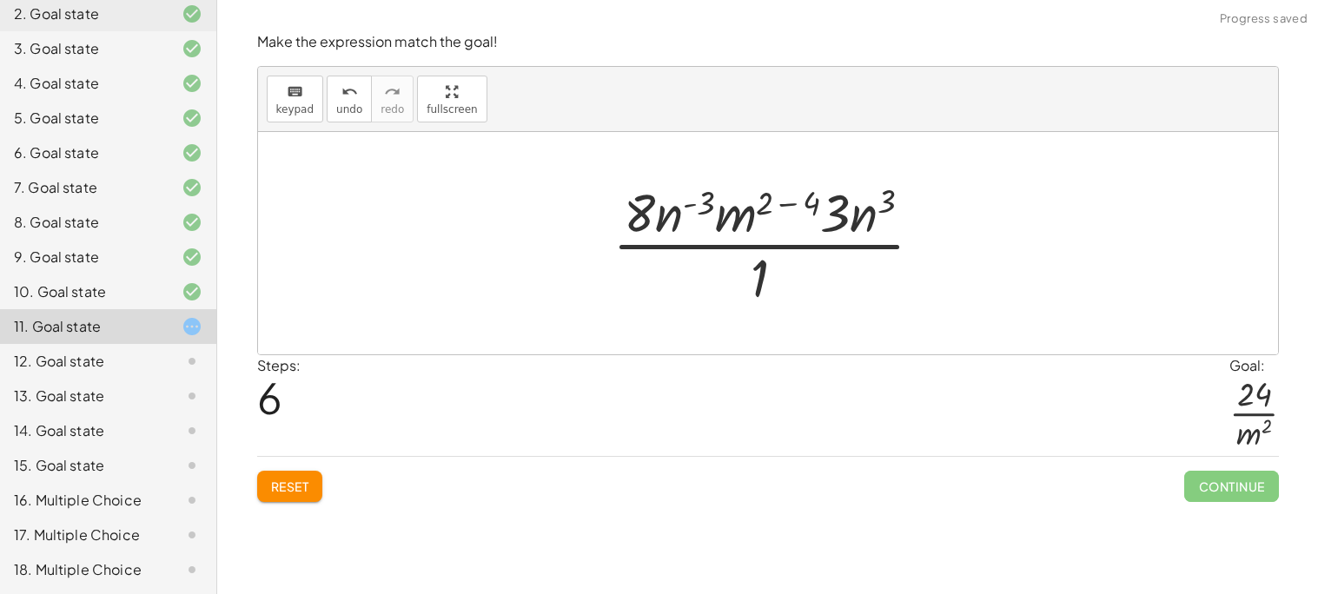
click at [802, 196] on div at bounding box center [775, 243] width 342 height 134
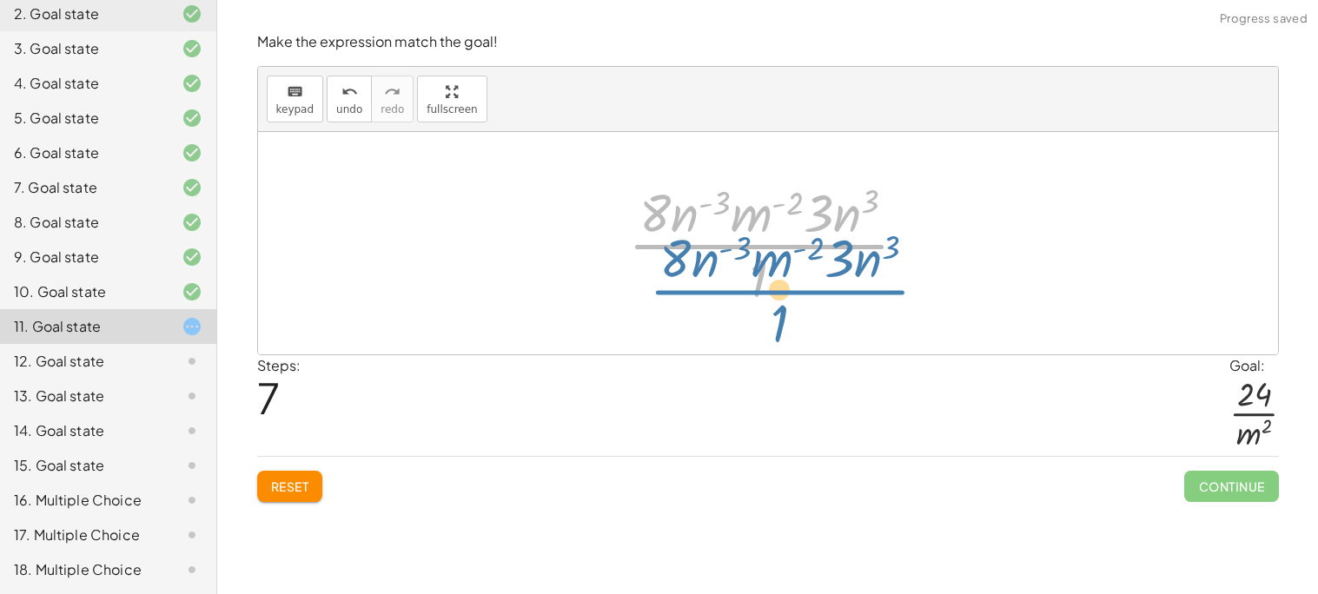
drag, startPoint x: 760, startPoint y: 230, endPoint x: 769, endPoint y: 240, distance: 13.5
click at [769, 240] on div at bounding box center [774, 243] width 310 height 134
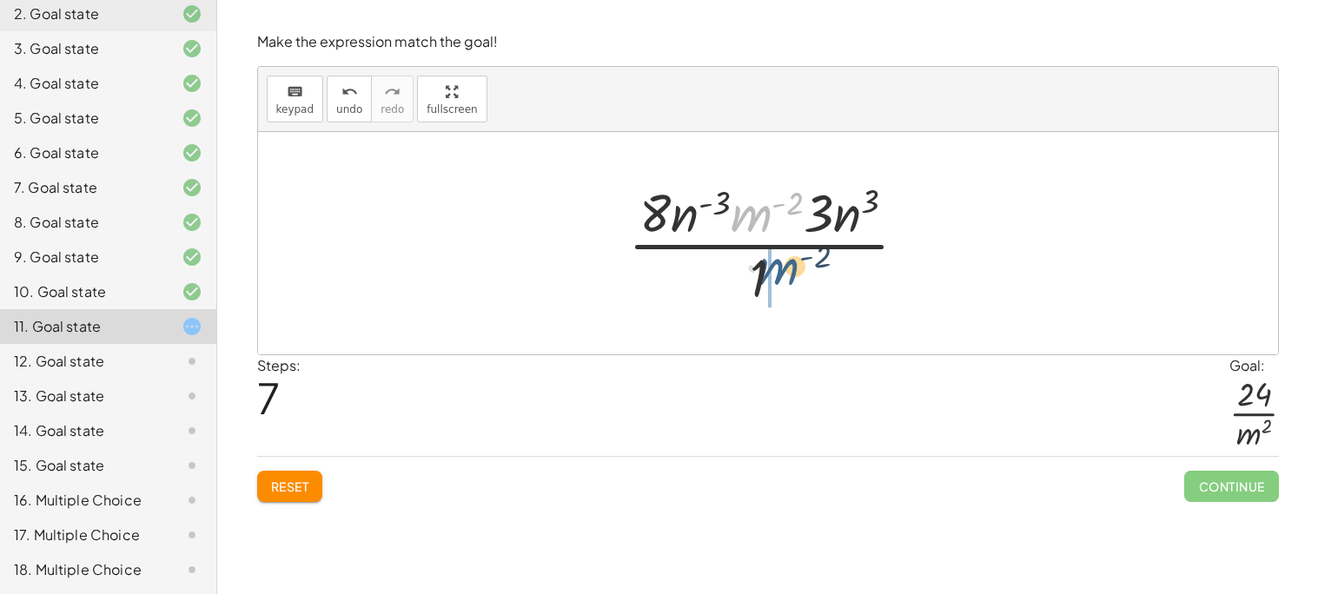
drag, startPoint x: 756, startPoint y: 220, endPoint x: 786, endPoint y: 288, distance: 75.0
click at [786, 288] on div at bounding box center [774, 243] width 310 height 134
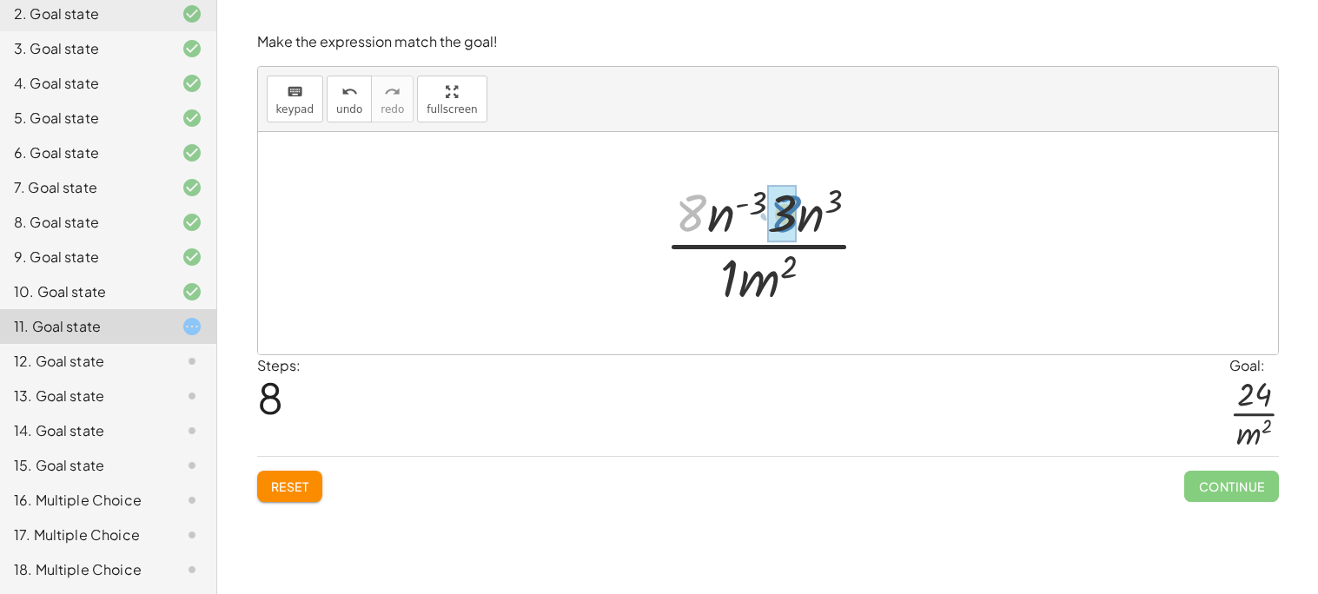
drag, startPoint x: 692, startPoint y: 214, endPoint x: 786, endPoint y: 215, distance: 93.8
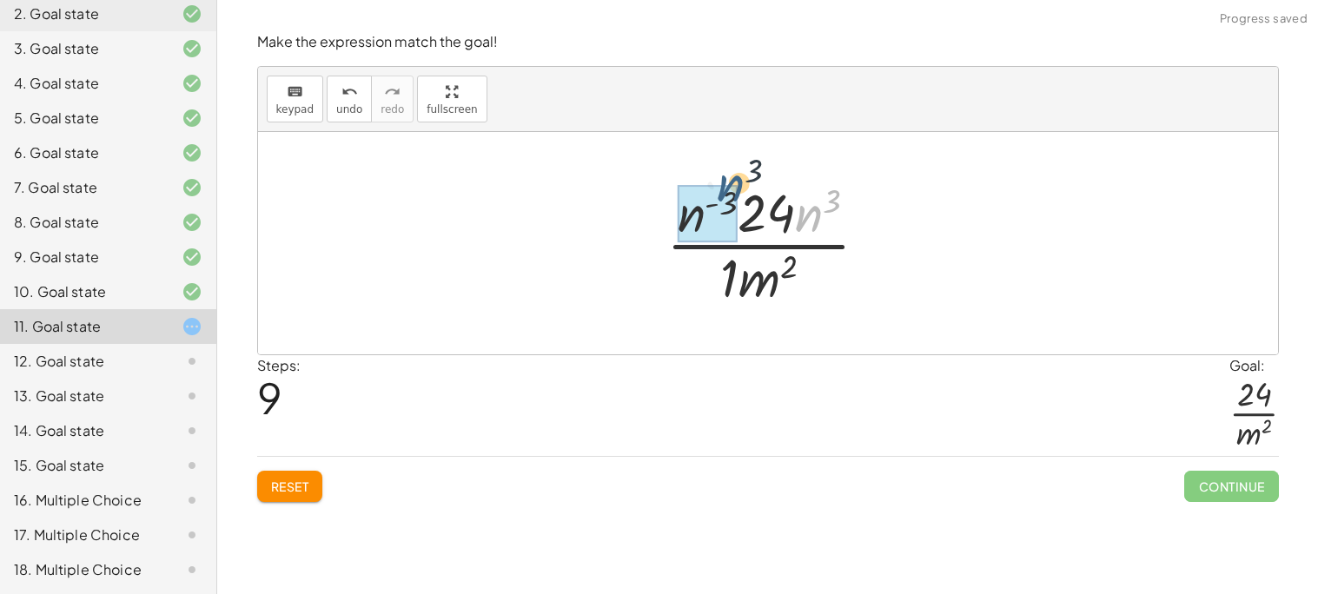
drag, startPoint x: 808, startPoint y: 227, endPoint x: 690, endPoint y: 228, distance: 118.1
click at [690, 228] on div at bounding box center [774, 243] width 249 height 134
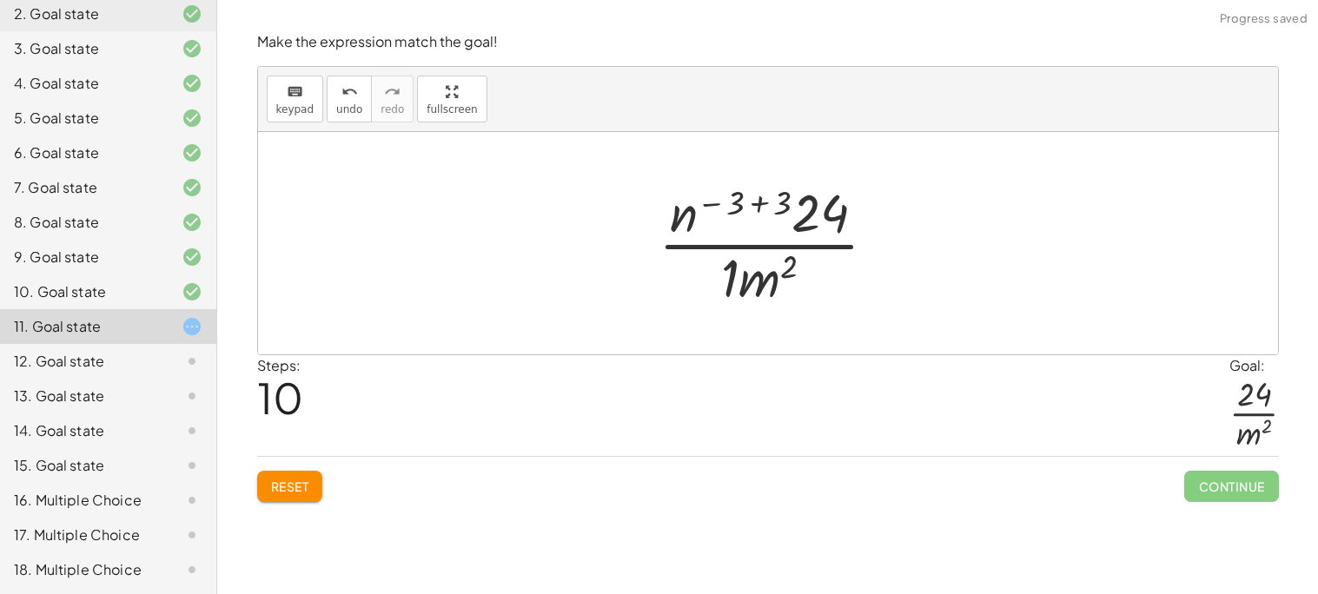
click at [747, 201] on div at bounding box center [774, 243] width 249 height 134
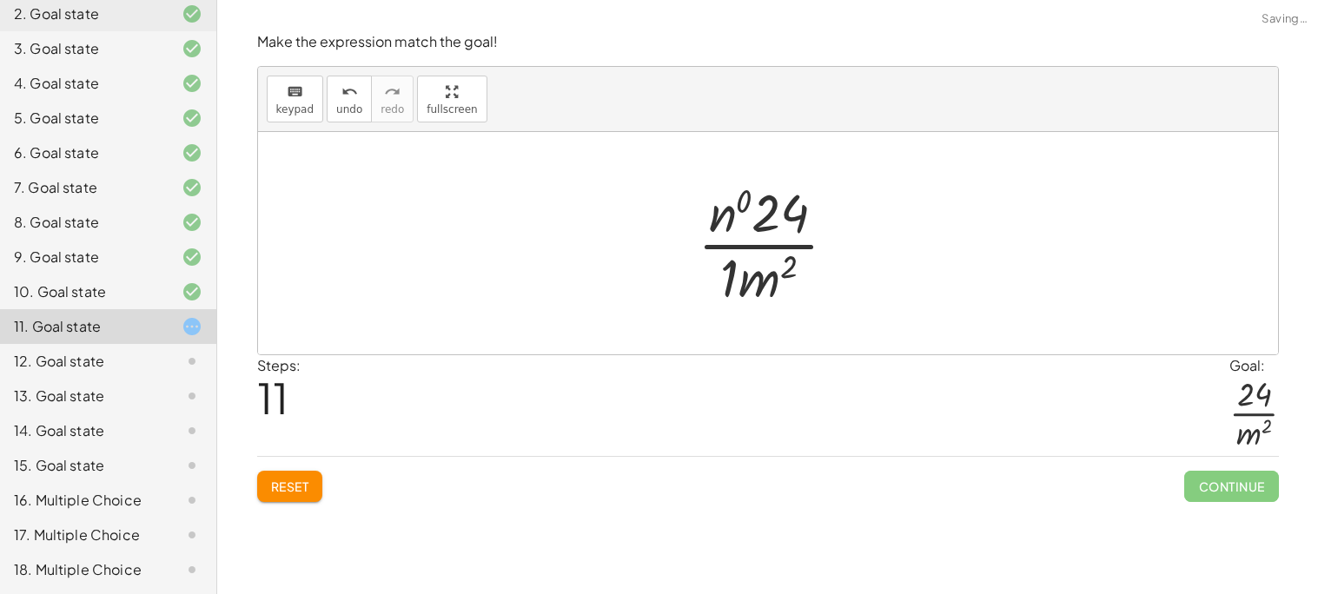
click at [718, 217] on div at bounding box center [774, 243] width 171 height 134
click at [718, 217] on div at bounding box center [775, 243] width 158 height 134
click at [725, 285] on div at bounding box center [774, 243] width 147 height 134
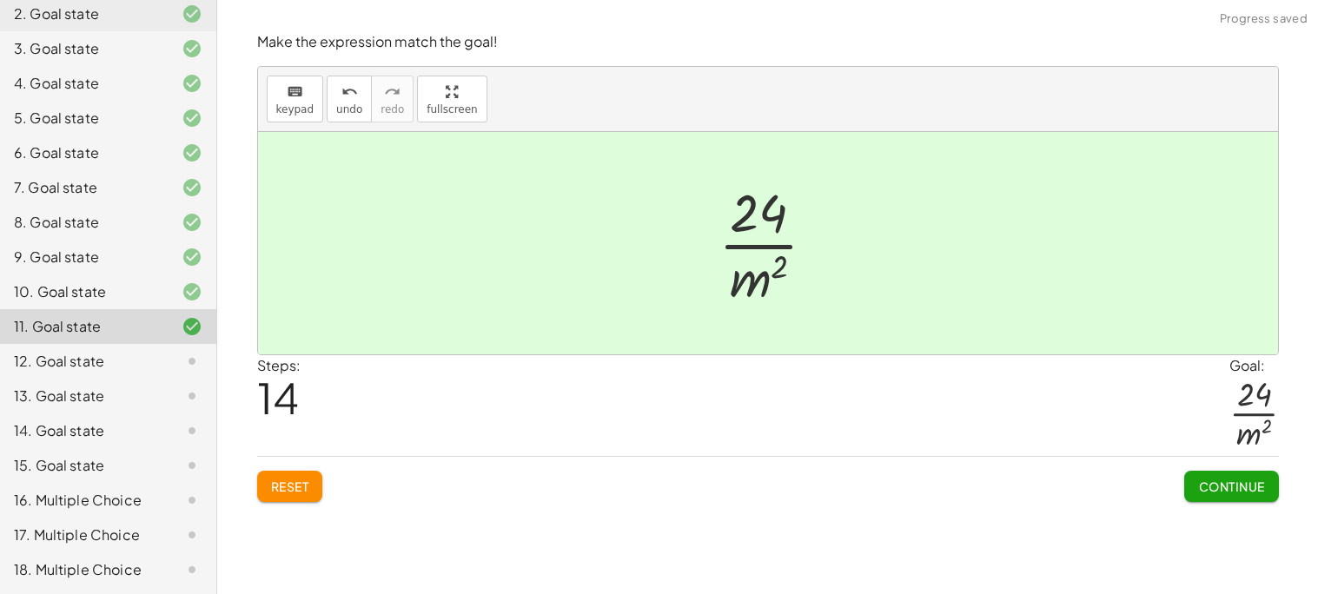
click at [1199, 491] on span "Continue" at bounding box center [1231, 487] width 66 height 16
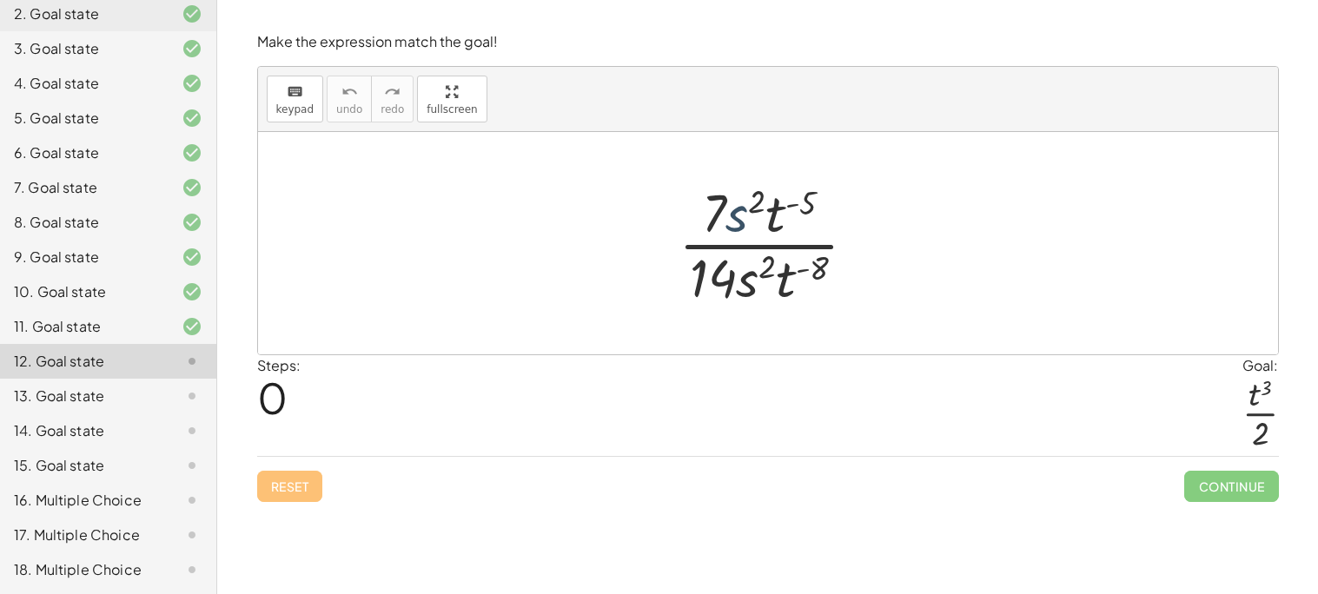
click at [736, 213] on div at bounding box center [775, 243] width 210 height 134
drag, startPoint x: 814, startPoint y: 199, endPoint x: 790, endPoint y: 209, distance: 25.7
click at [790, 209] on div at bounding box center [775, 243] width 210 height 134
drag, startPoint x: 776, startPoint y: 211, endPoint x: 793, endPoint y: 295, distance: 86.0
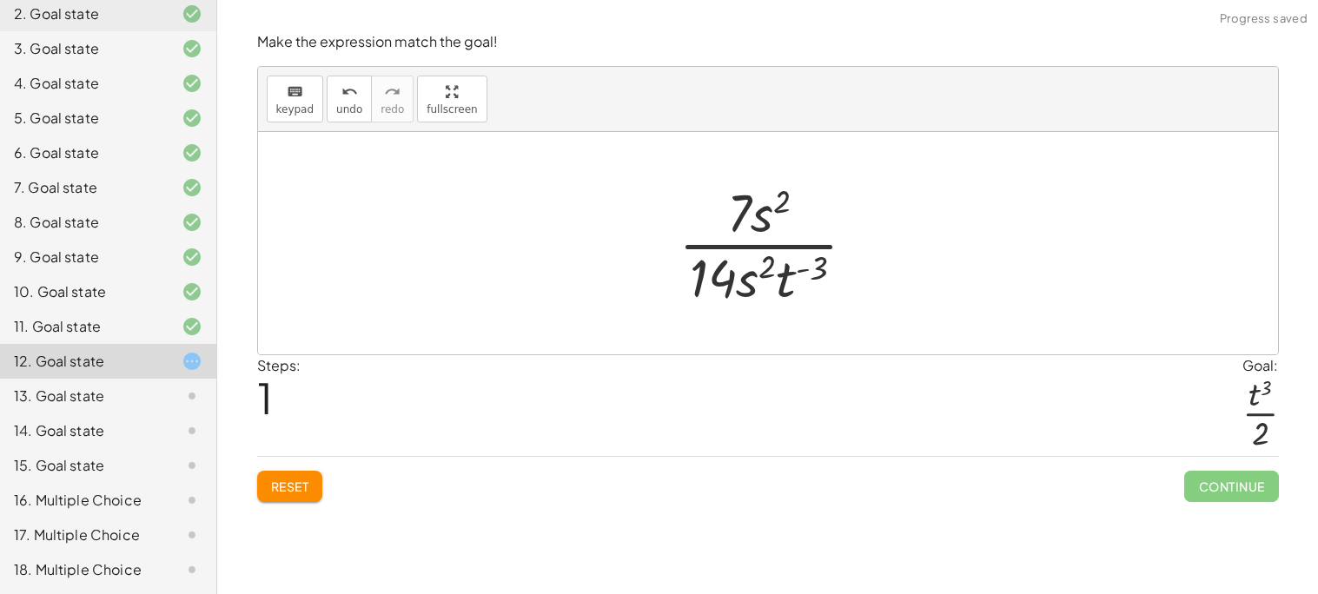
click at [815, 275] on div at bounding box center [774, 243] width 208 height 134
drag, startPoint x: 790, startPoint y: 287, endPoint x: 828, endPoint y: 214, distance: 82.0
click at [828, 214] on div at bounding box center [774, 243] width 208 height 134
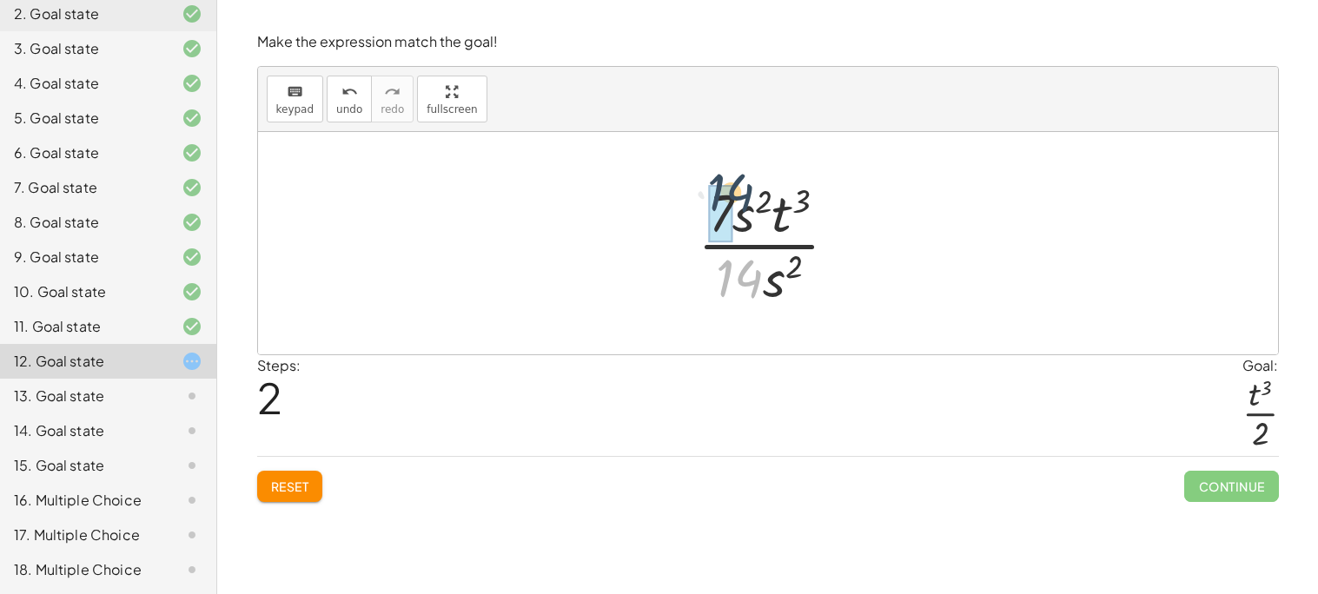
drag, startPoint x: 738, startPoint y: 278, endPoint x: 730, endPoint y: 191, distance: 87.3
drag, startPoint x: 763, startPoint y: 271, endPoint x: 737, endPoint y: 218, distance: 59.0
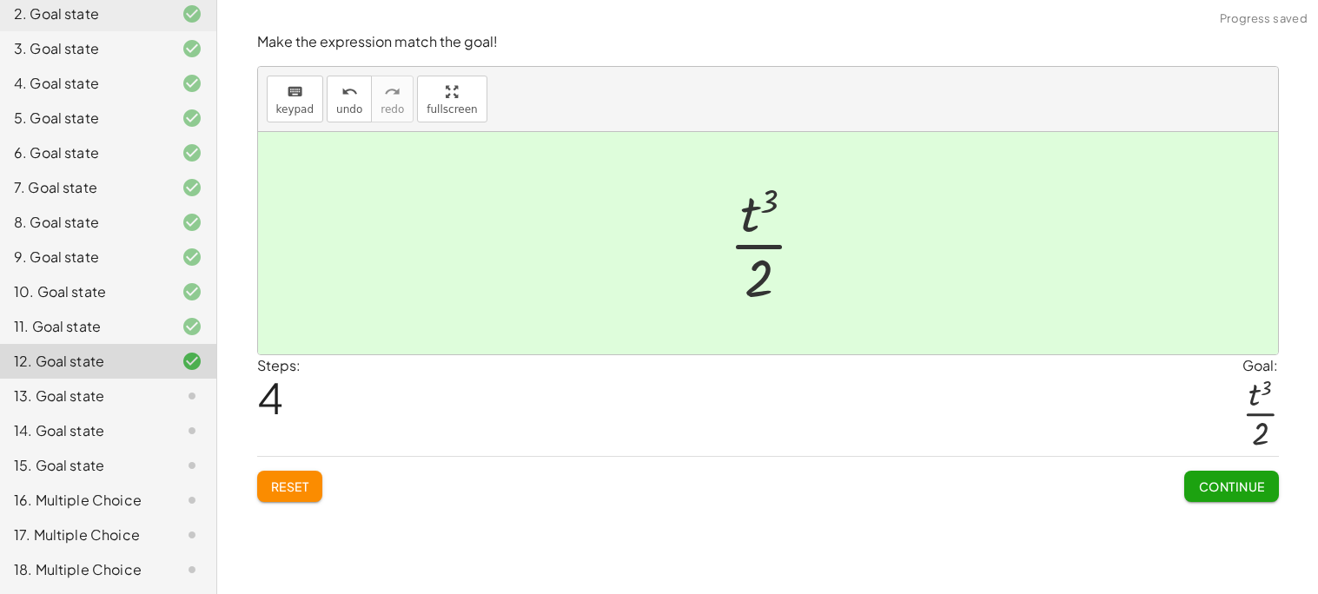
click at [1205, 489] on span "Continue" at bounding box center [1231, 487] width 66 height 16
